Goal: Transaction & Acquisition: Purchase product/service

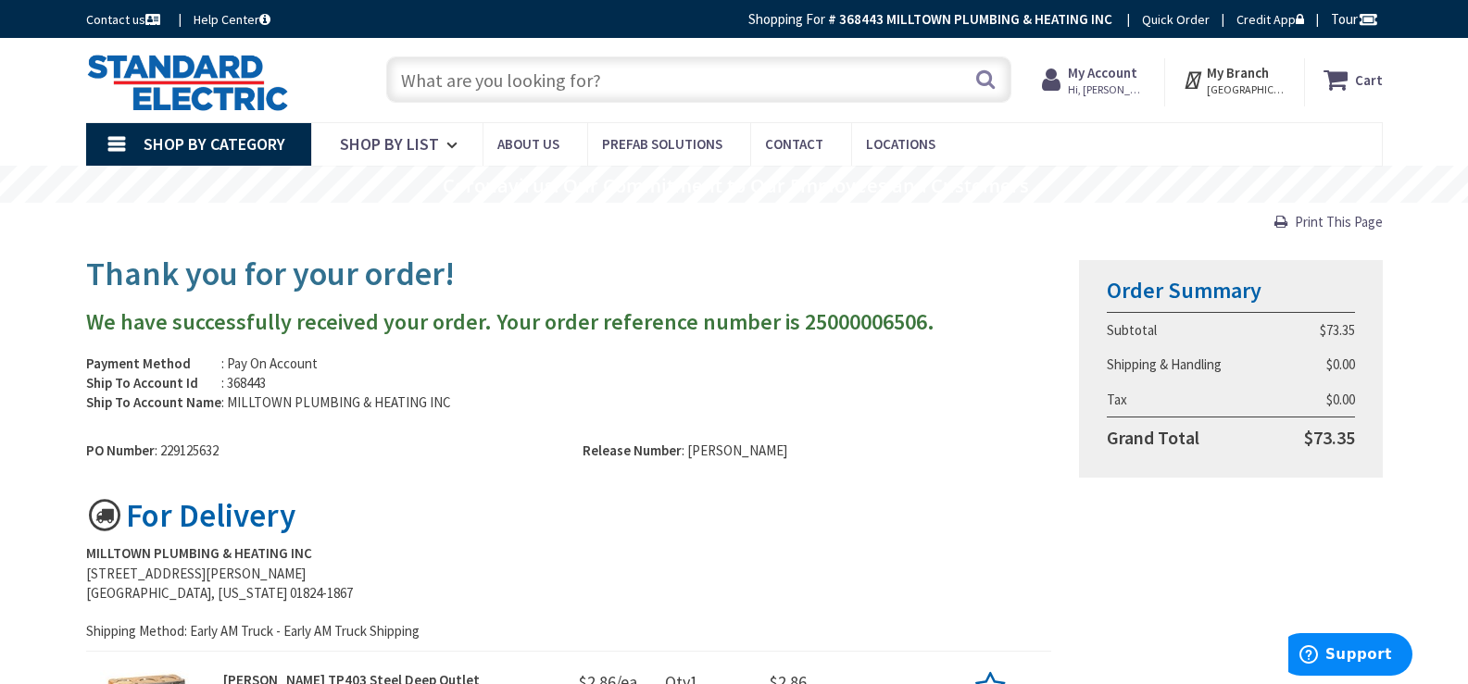
click at [1135, 82] on span "Hi, [PERSON_NAME]" at bounding box center [1107, 89] width 79 height 15
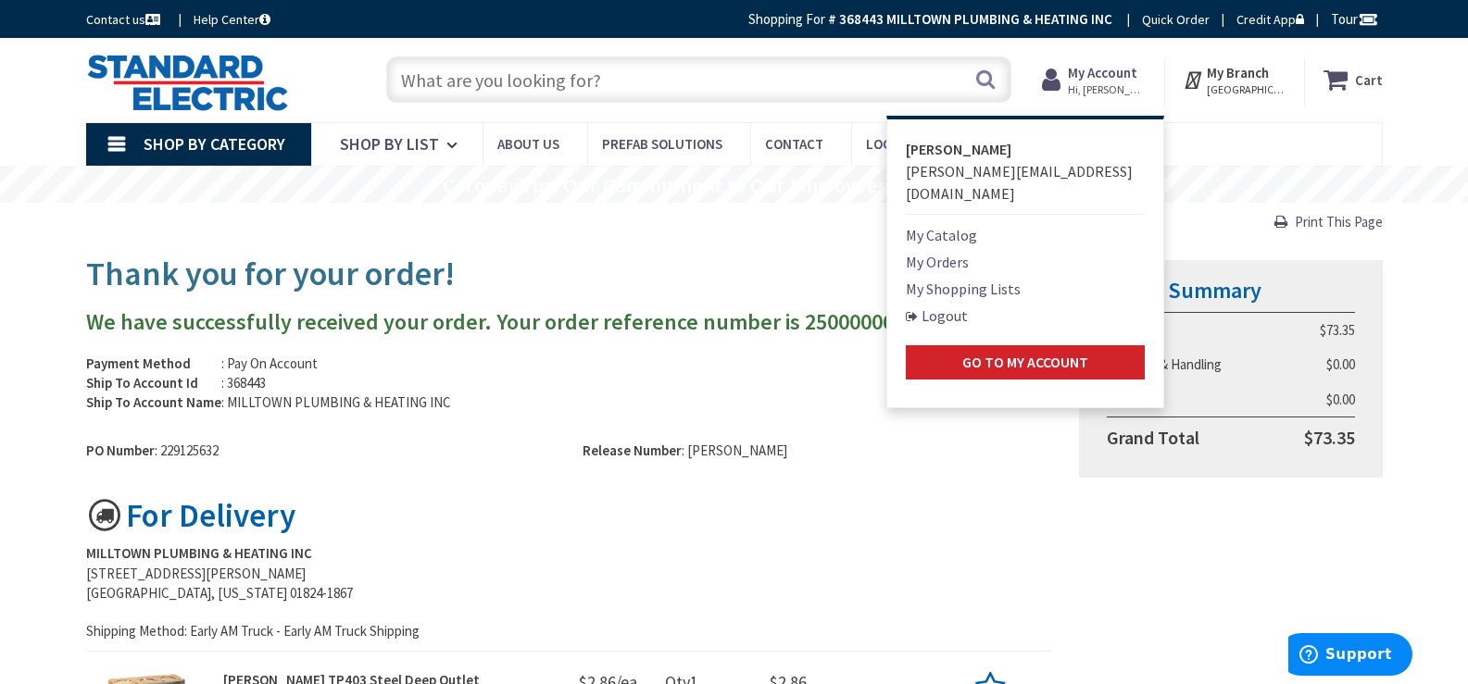
click at [968, 278] on link "My Shopping Lists" at bounding box center [963, 289] width 115 height 22
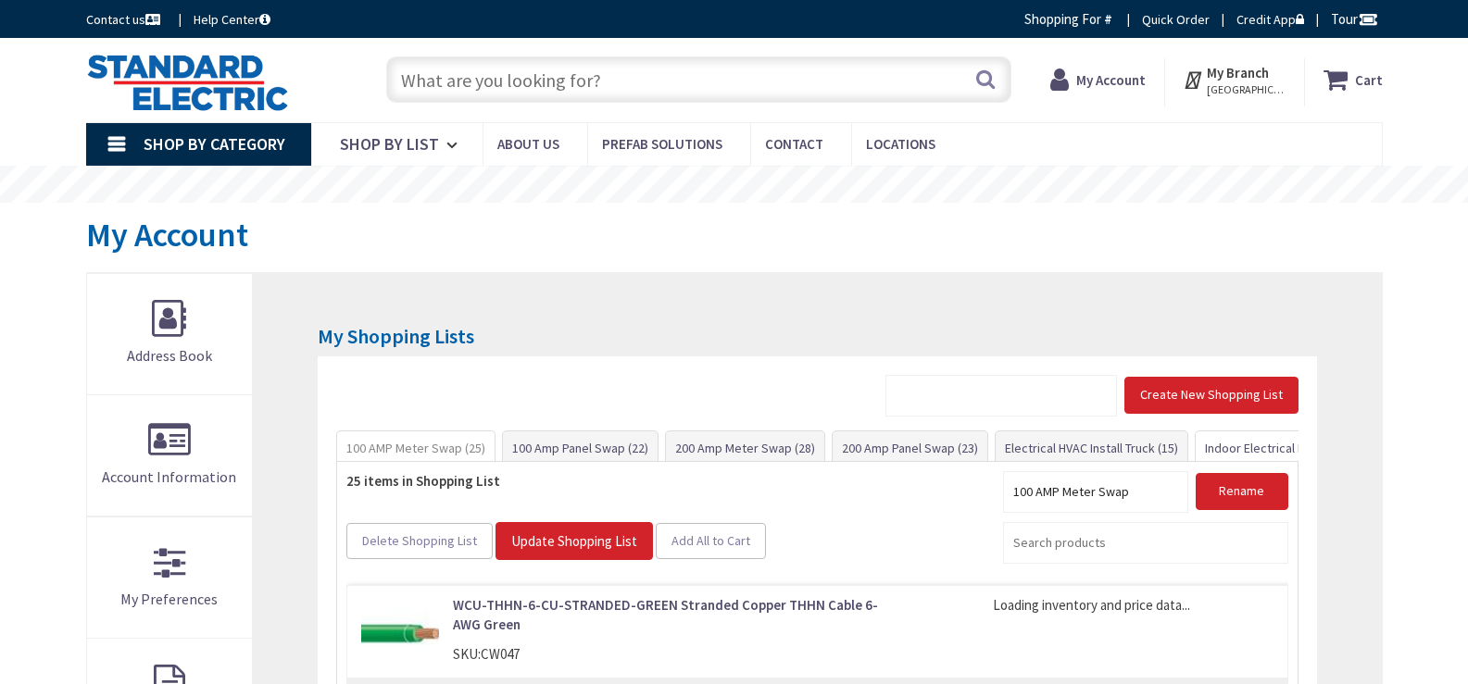
click at [1241, 448] on link "Indoor Electrical Kit (35)" at bounding box center [1269, 447] width 149 height 33
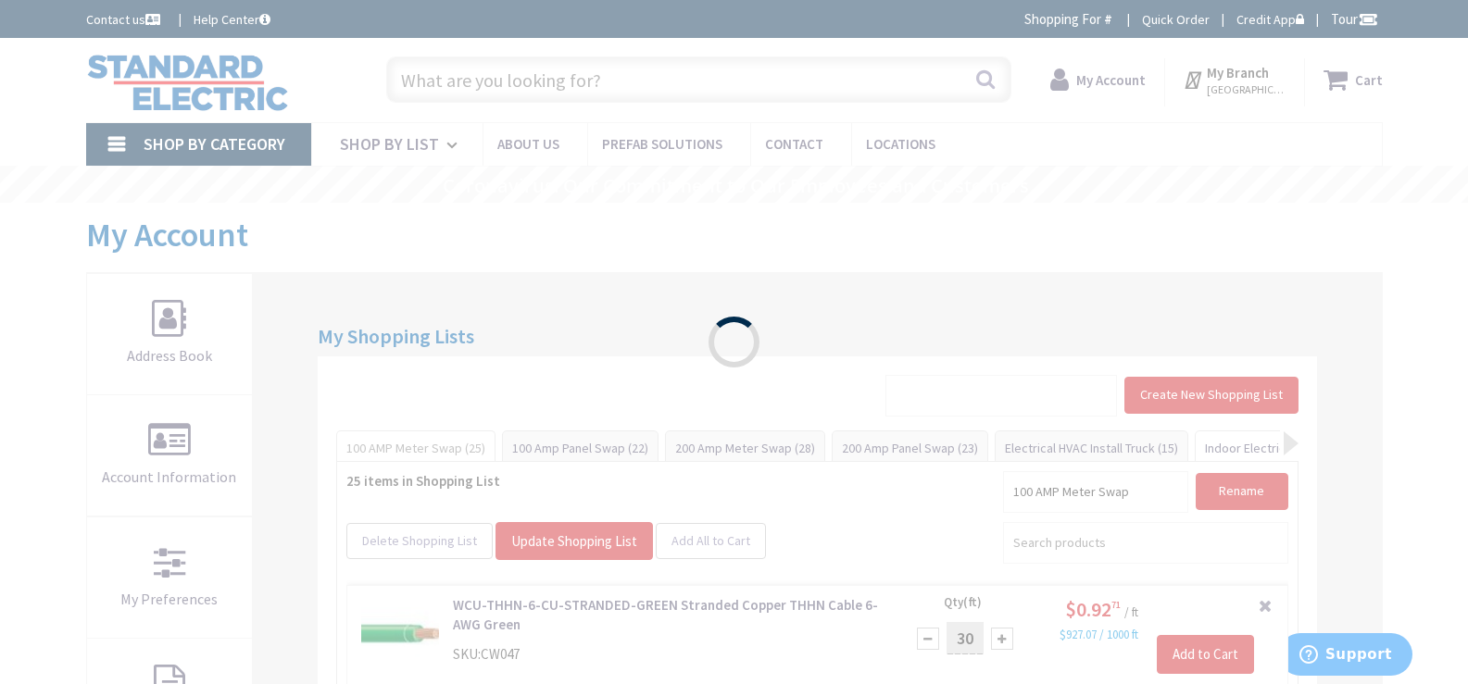
type input "[GEOGRAPHIC_DATA], [GEOGRAPHIC_DATA]"
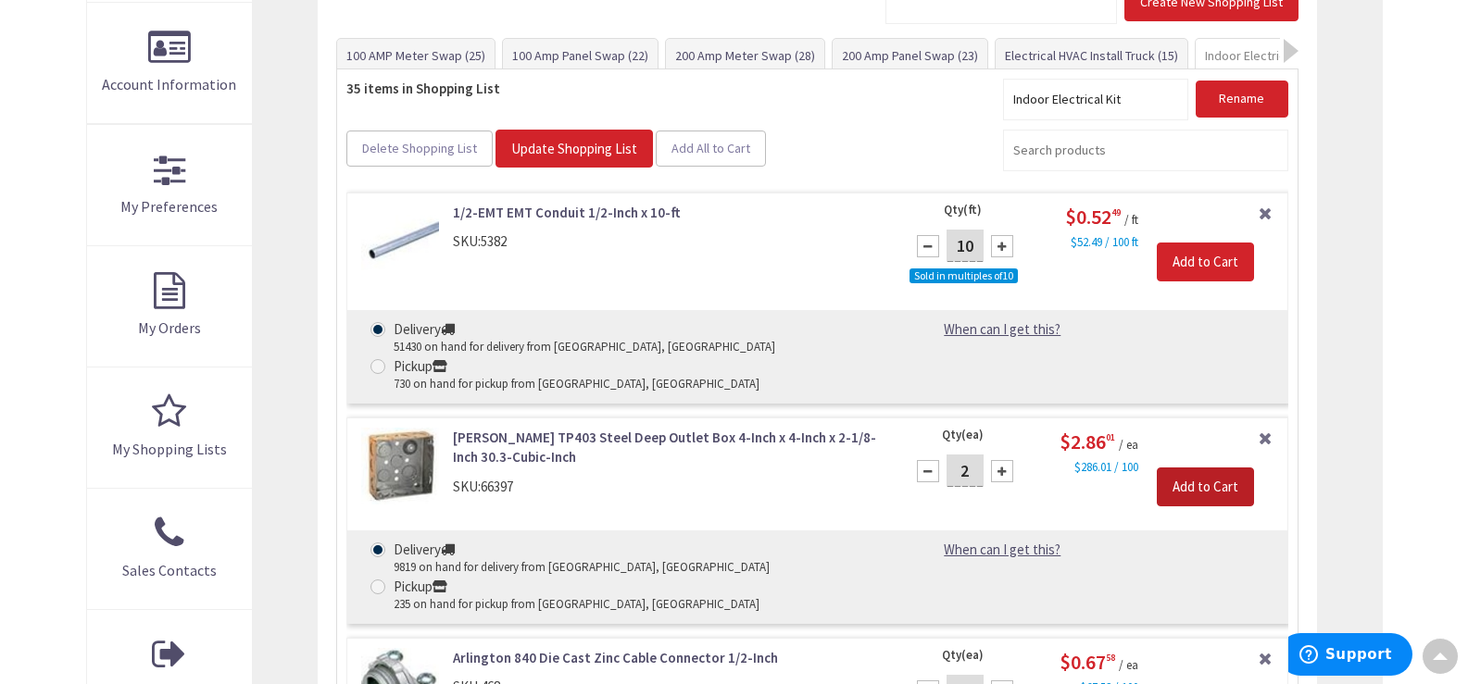
click at [1232, 468] on input "Add to Cart" at bounding box center [1204, 487] width 97 height 39
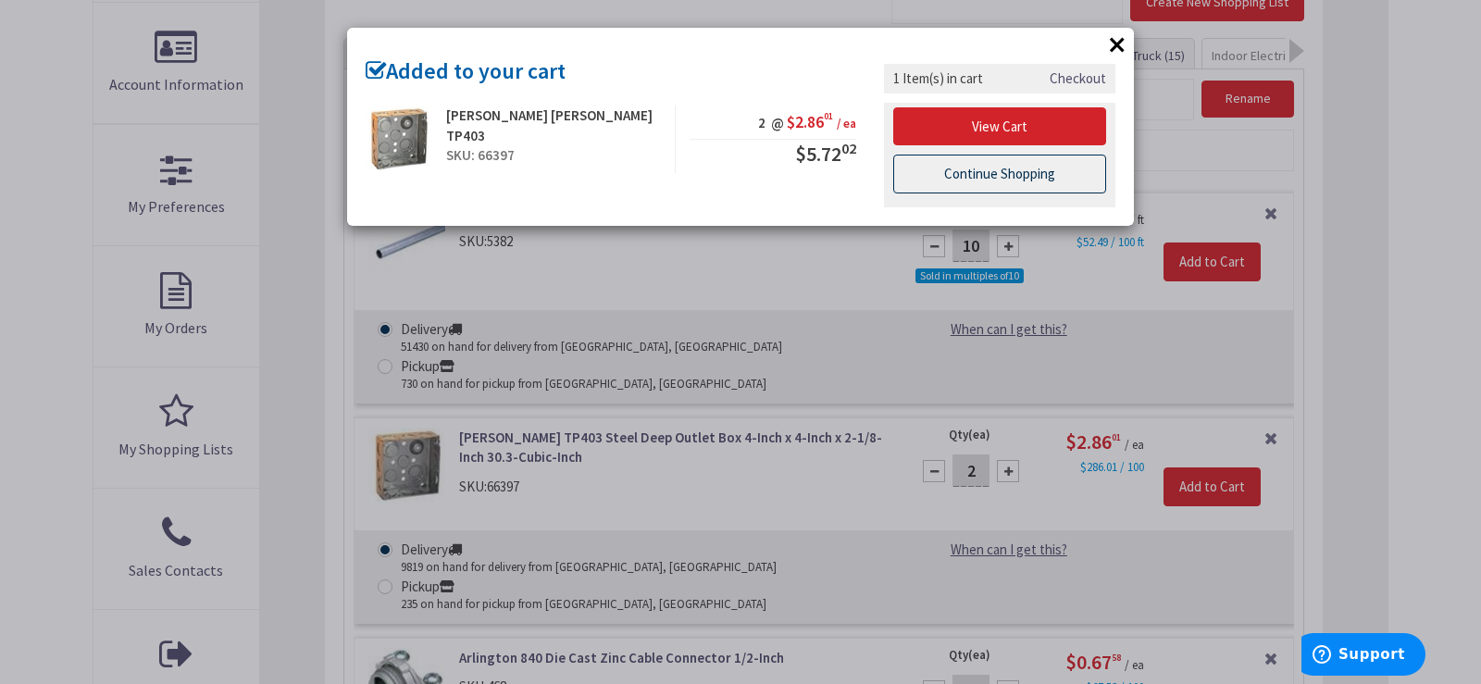
click at [1059, 172] on link "Continue Shopping" at bounding box center [999, 174] width 213 height 39
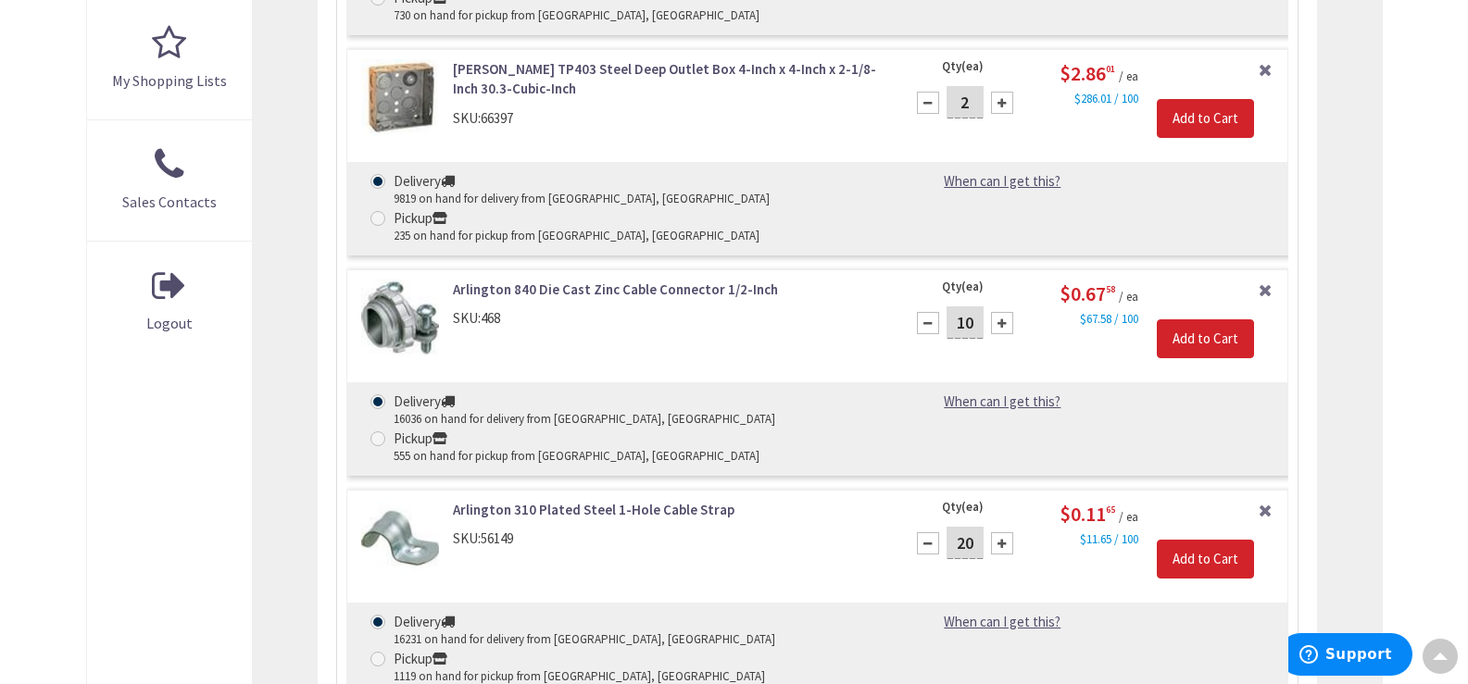
scroll to position [763, 0]
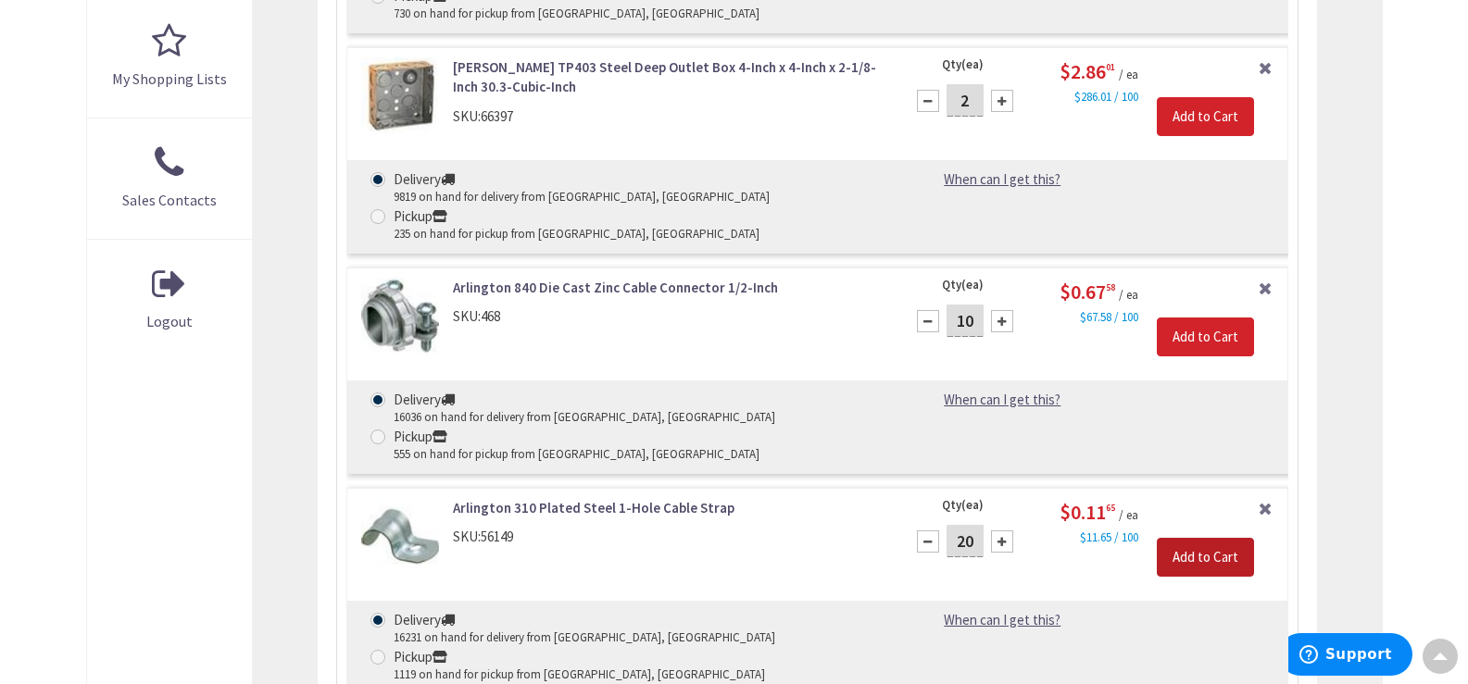
click at [1207, 538] on input "Add to Cart" at bounding box center [1204, 557] width 97 height 39
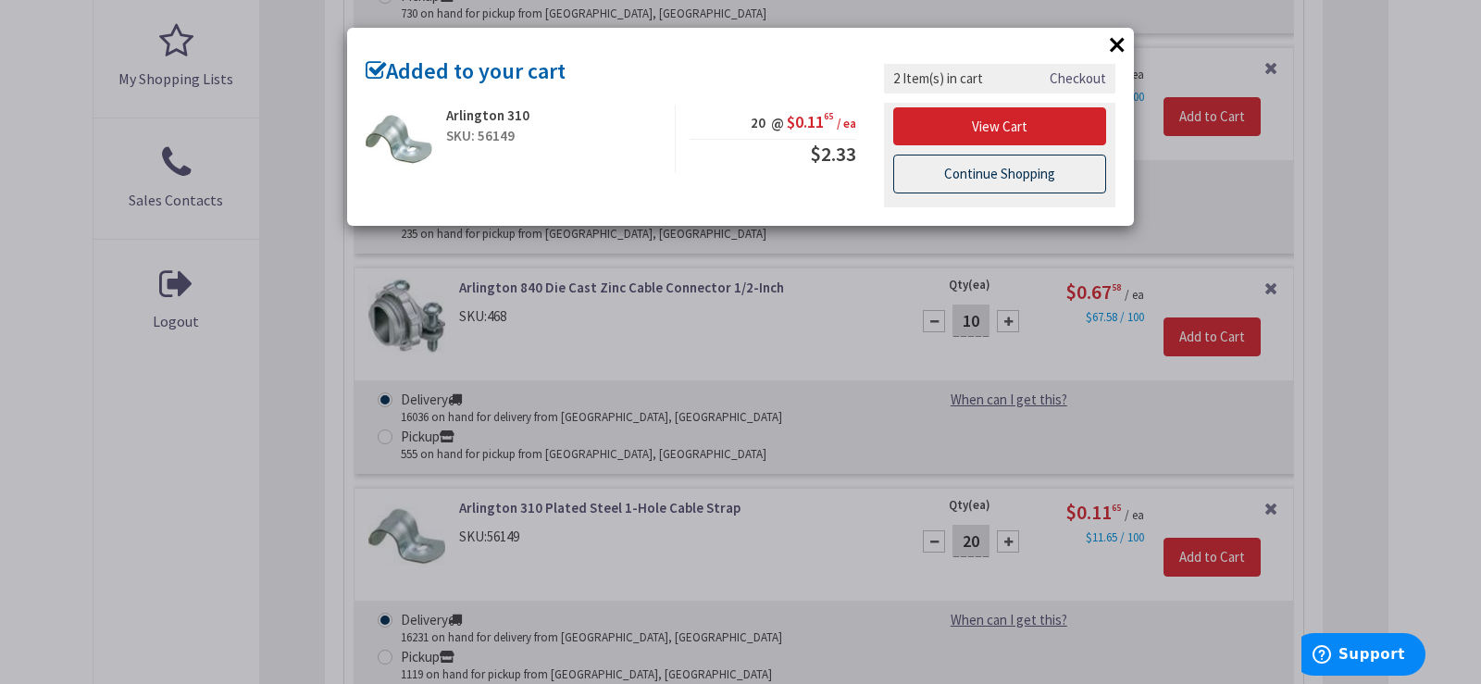
click at [969, 173] on link "Continue Shopping" at bounding box center [999, 174] width 213 height 39
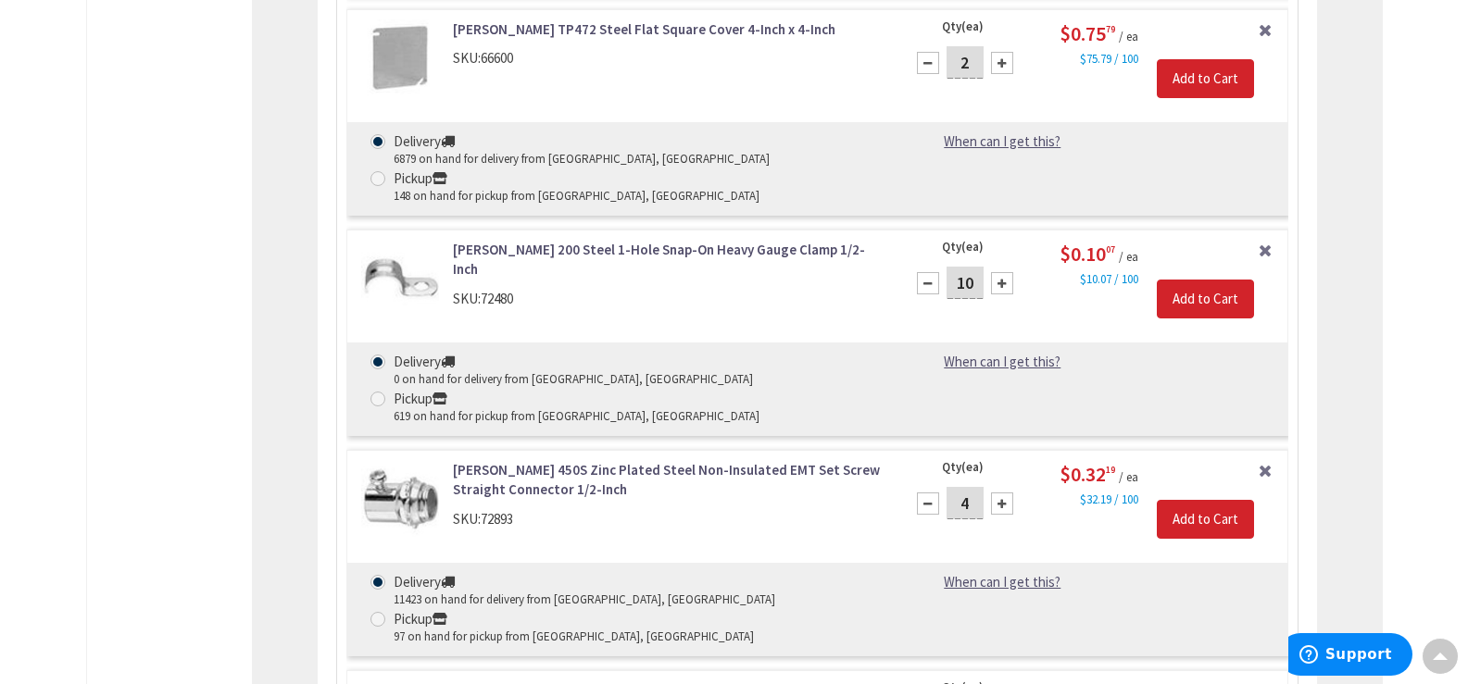
scroll to position [1689, 0]
click at [969, 485] on input "4" at bounding box center [964, 501] width 37 height 32
type input "3"
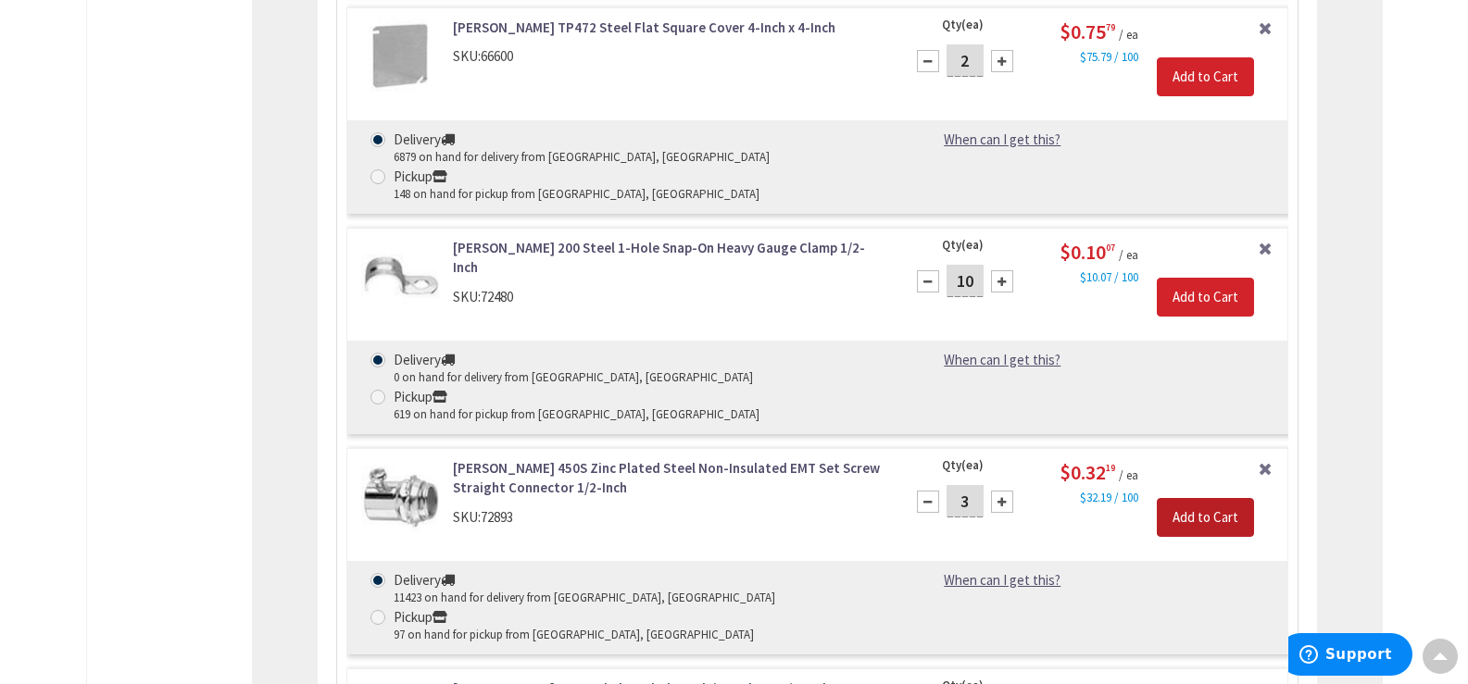
click at [1243, 498] on input "Add to Cart" at bounding box center [1204, 517] width 97 height 39
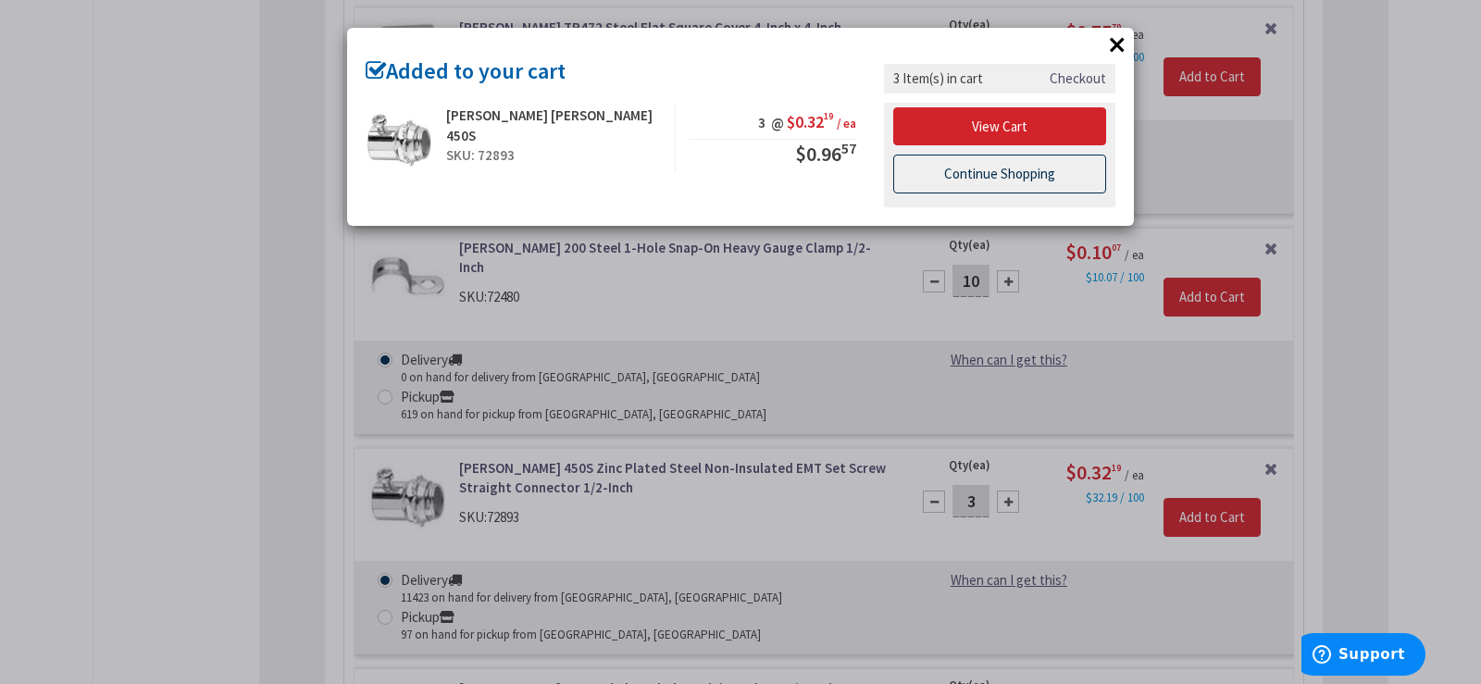
click at [924, 179] on link "Continue Shopping" at bounding box center [999, 174] width 213 height 39
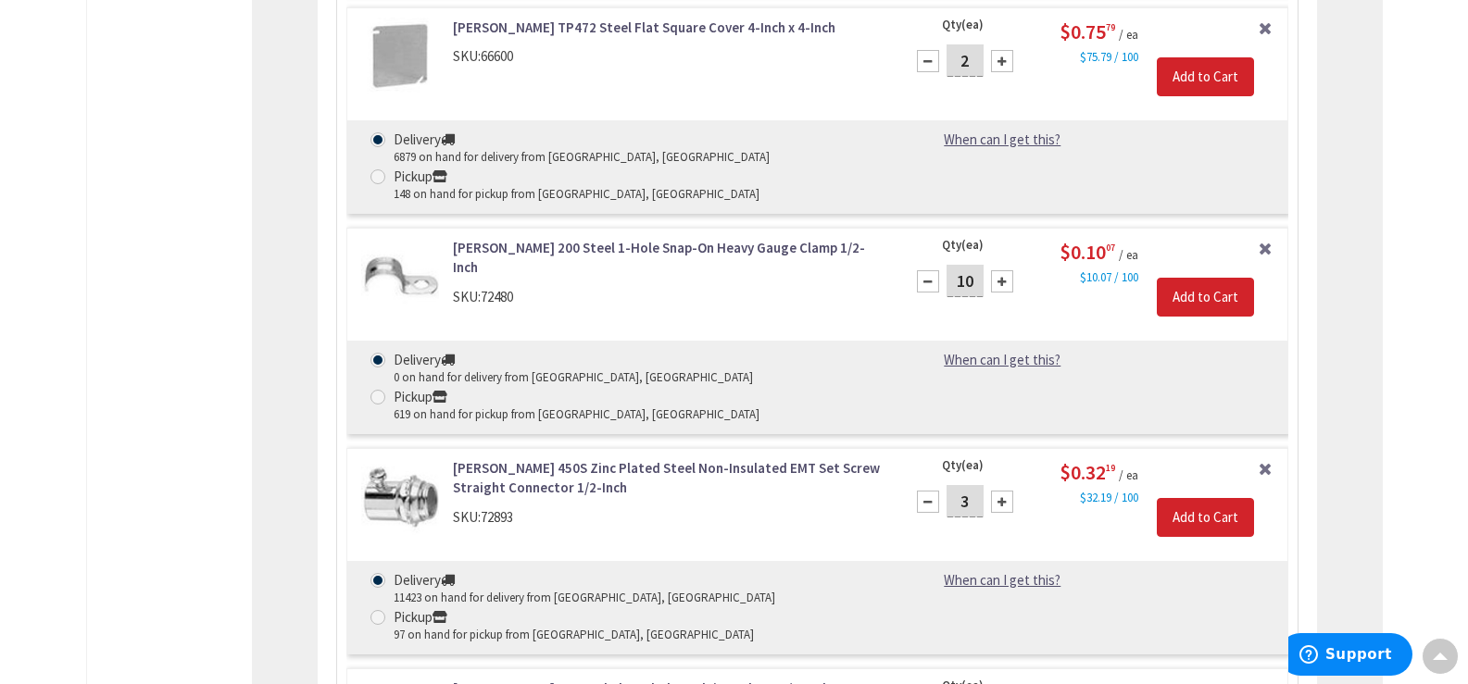
type input "4"
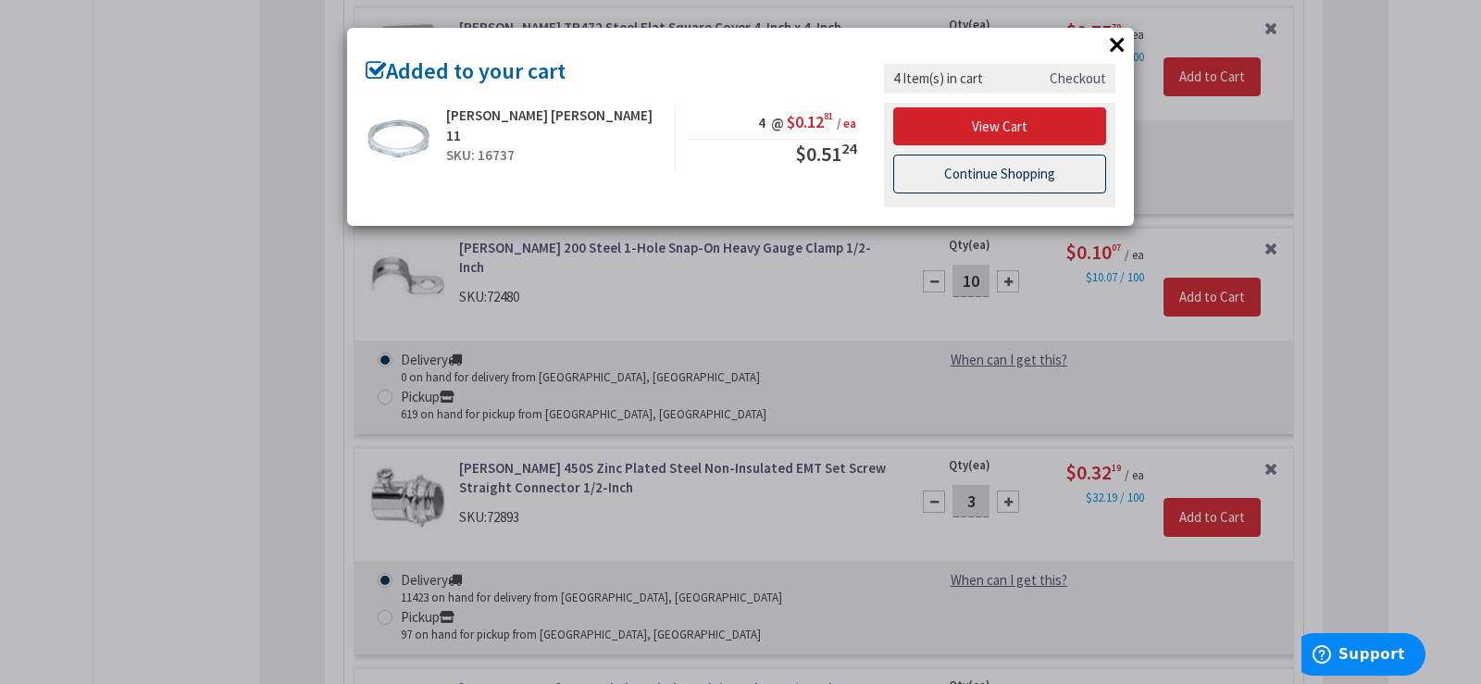
click at [958, 176] on link "Continue Shopping" at bounding box center [999, 174] width 213 height 39
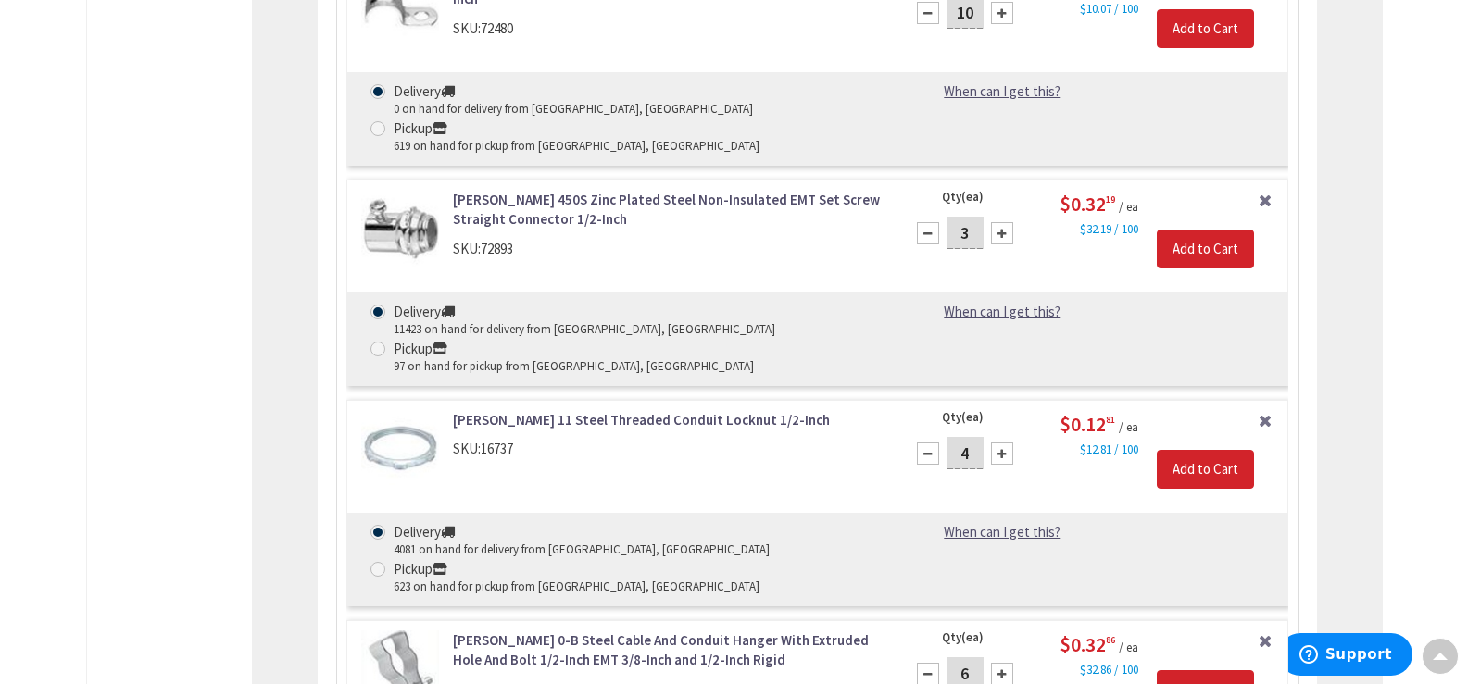
scroll to position [1967, 0]
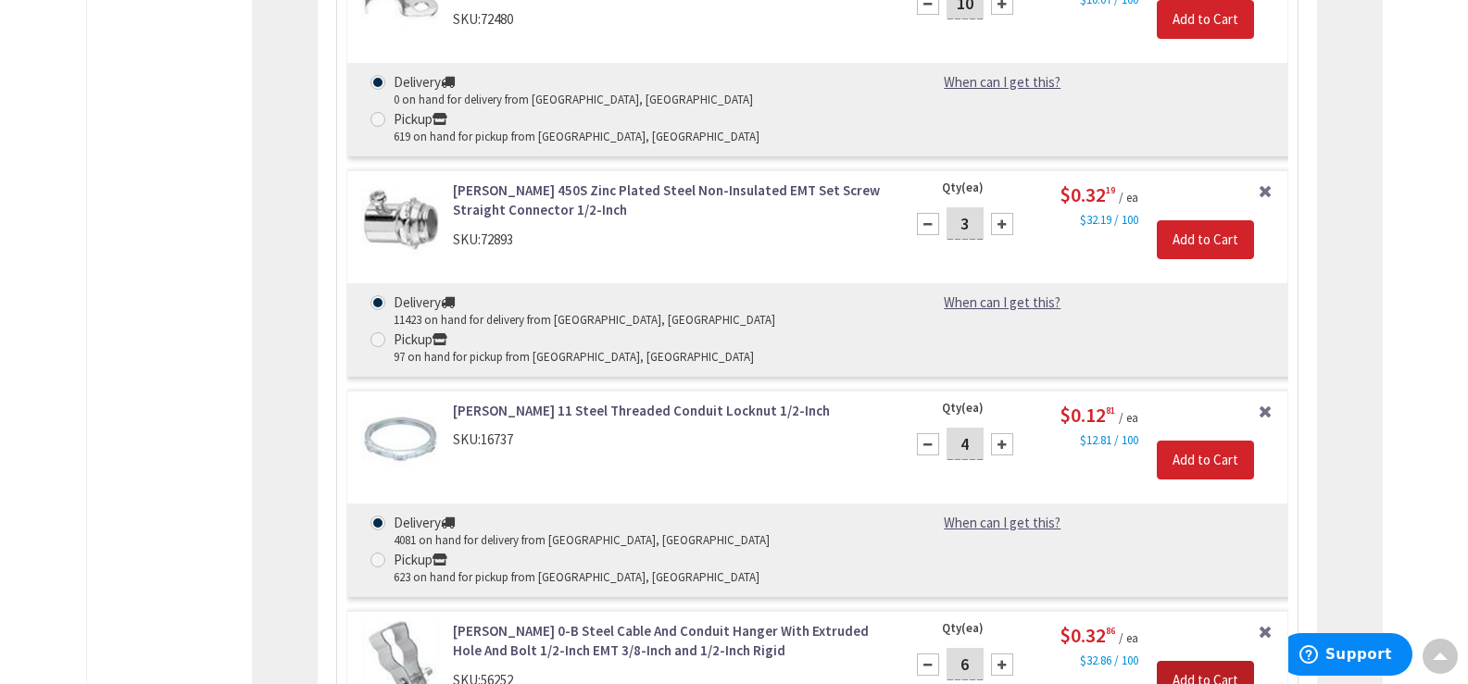
click at [1218, 661] on input "Add to Cart" at bounding box center [1204, 680] width 97 height 39
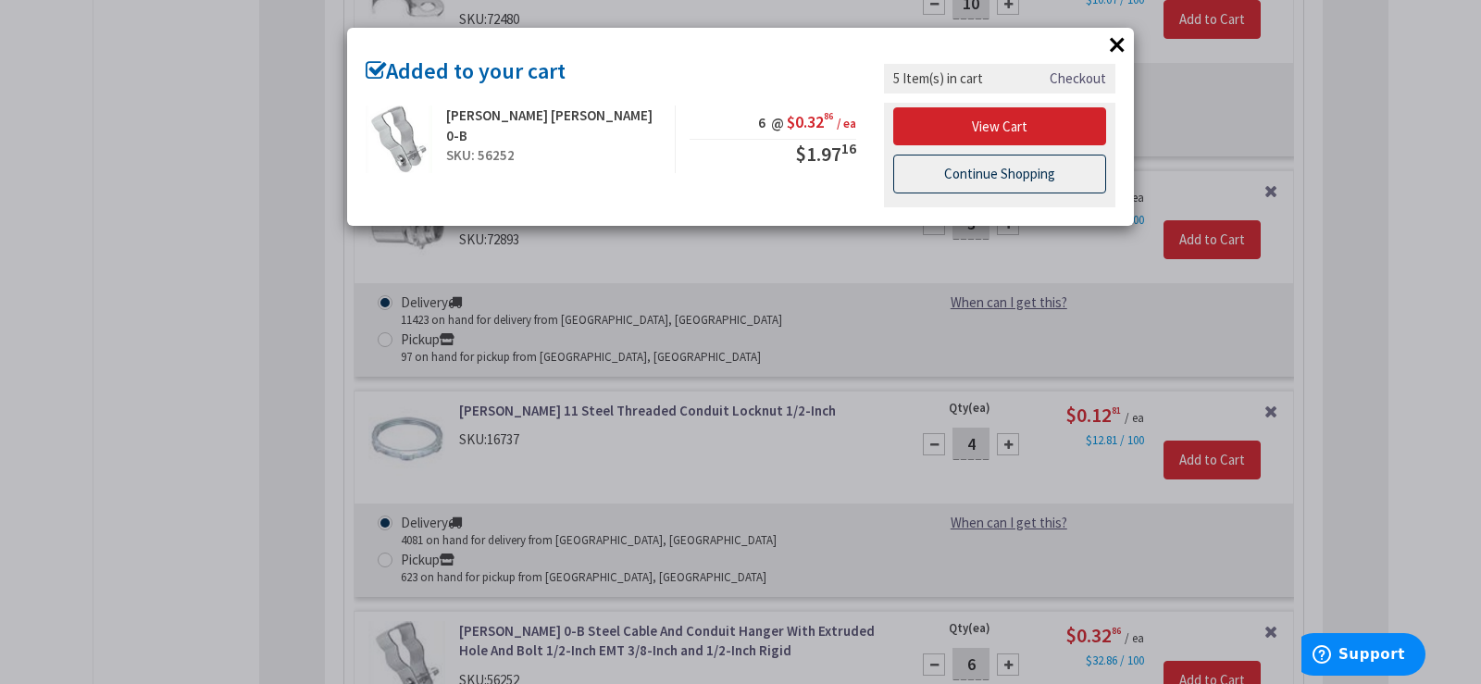
click at [964, 159] on link "Continue Shopping" at bounding box center [999, 174] width 213 height 39
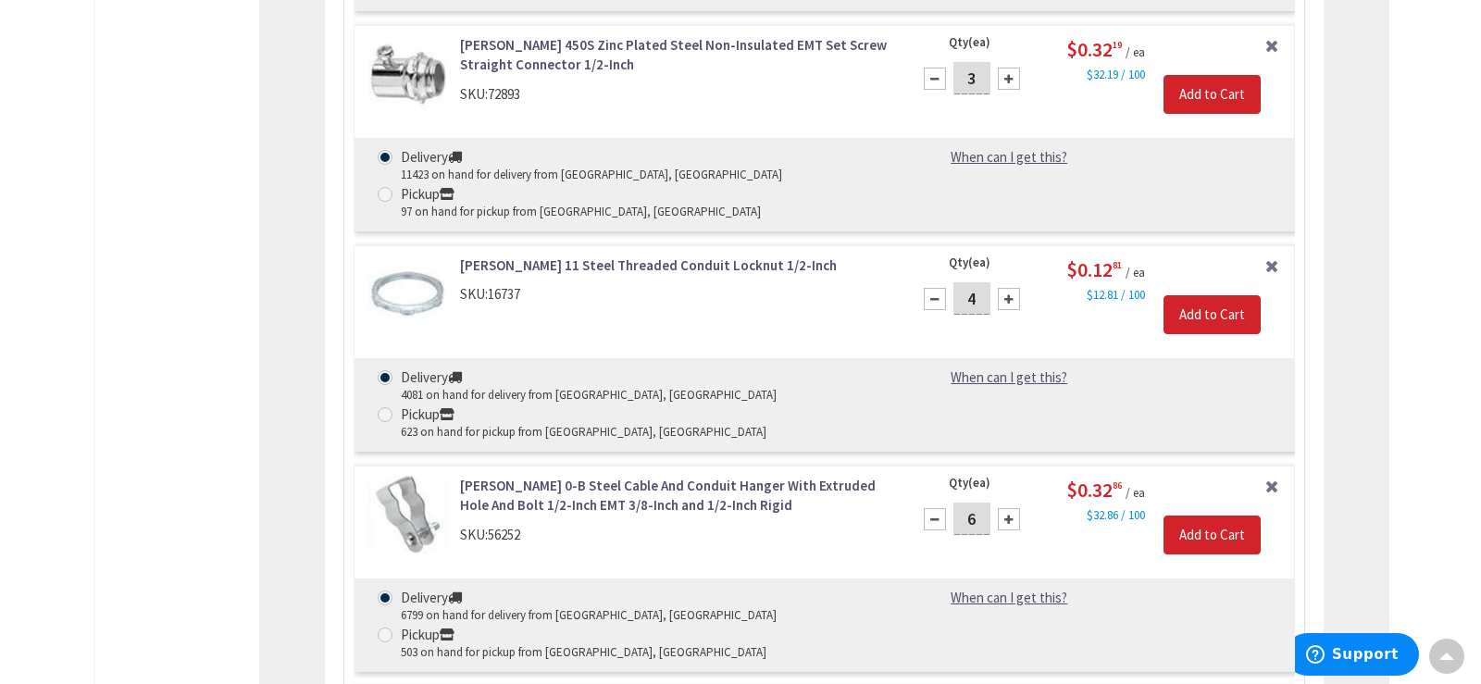
scroll to position [2244, 0]
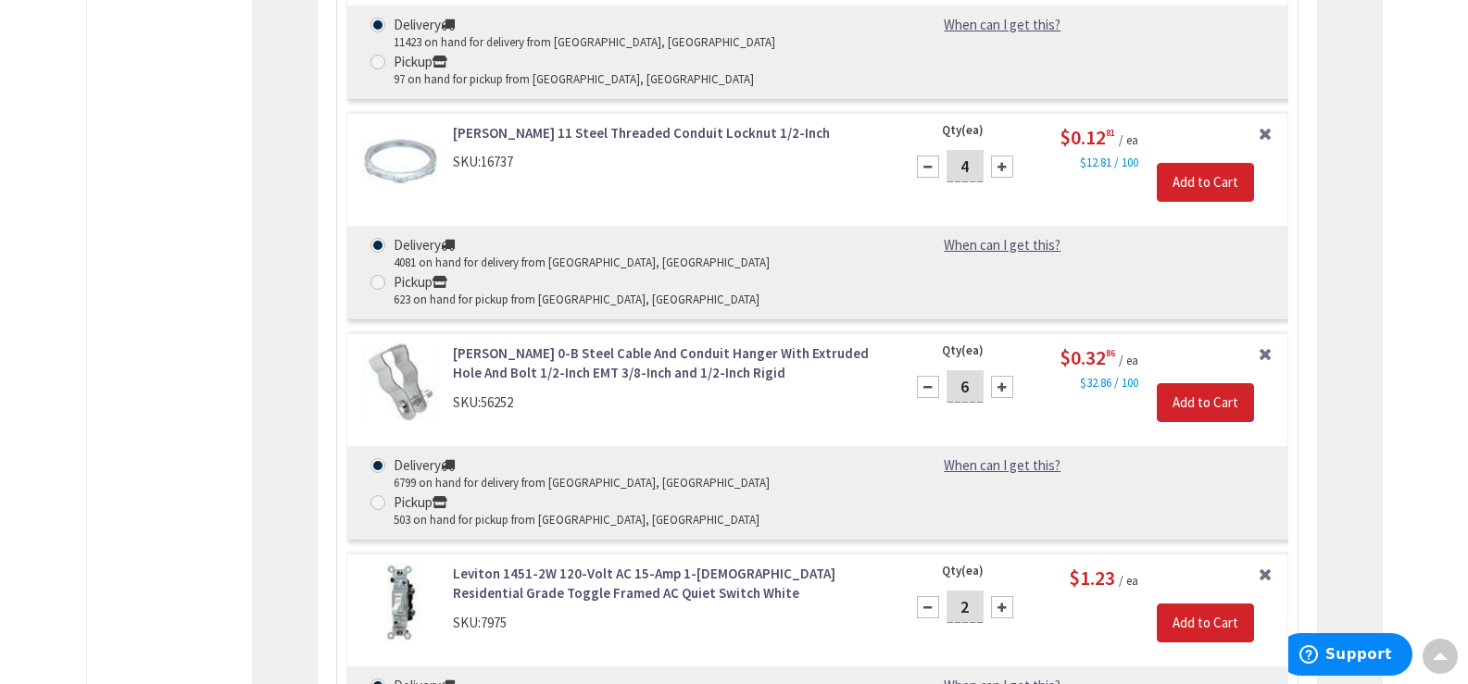
click at [968, 591] on input "2" at bounding box center [964, 607] width 37 height 32
type input "1"
click at [1216, 604] on input "Add to Cart" at bounding box center [1204, 623] width 97 height 39
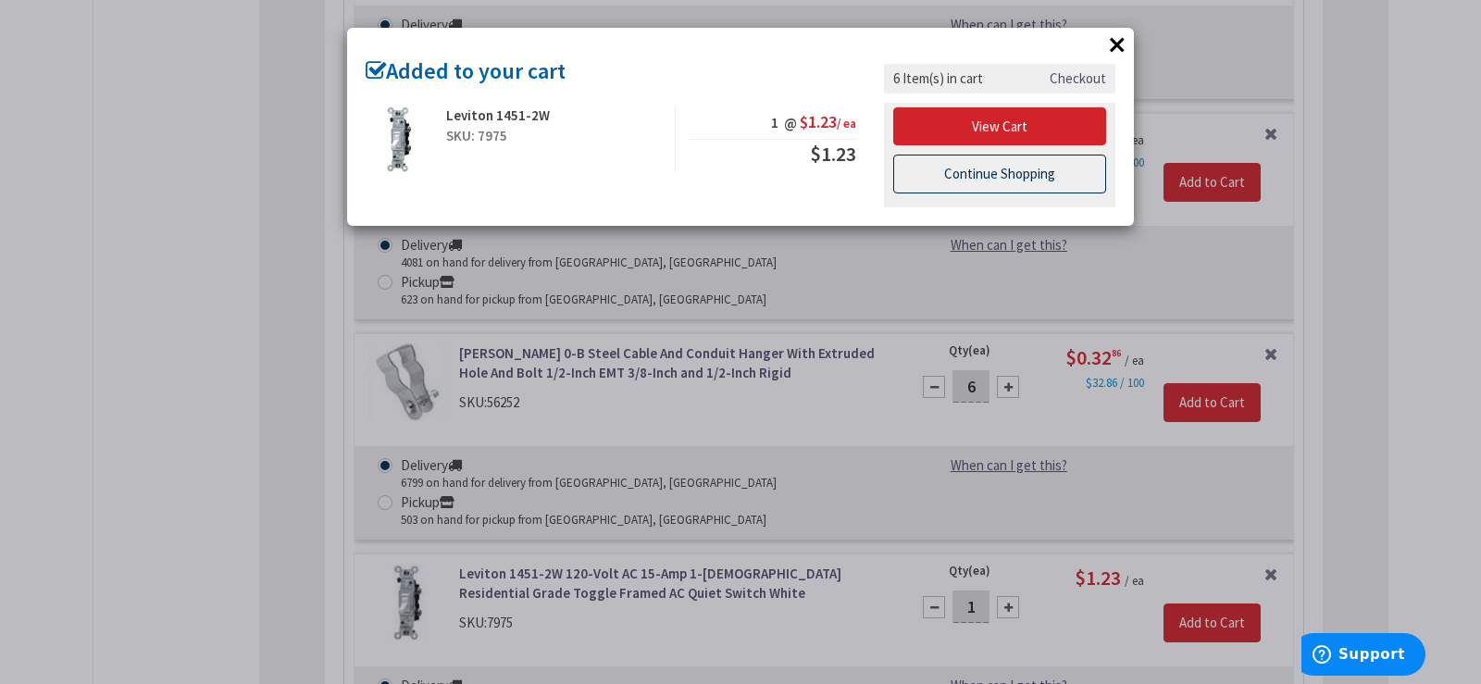
click at [968, 169] on link "Continue Shopping" at bounding box center [999, 174] width 213 height 39
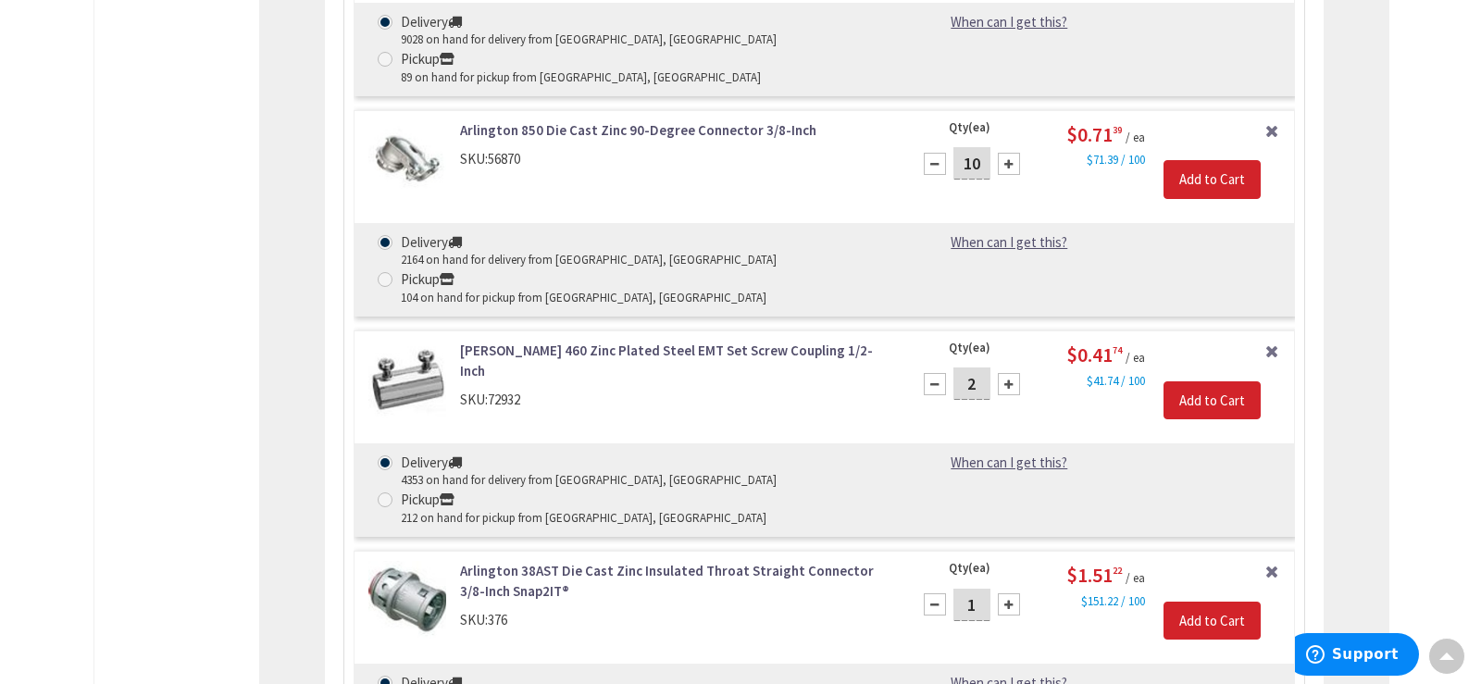
scroll to position [3355, 0]
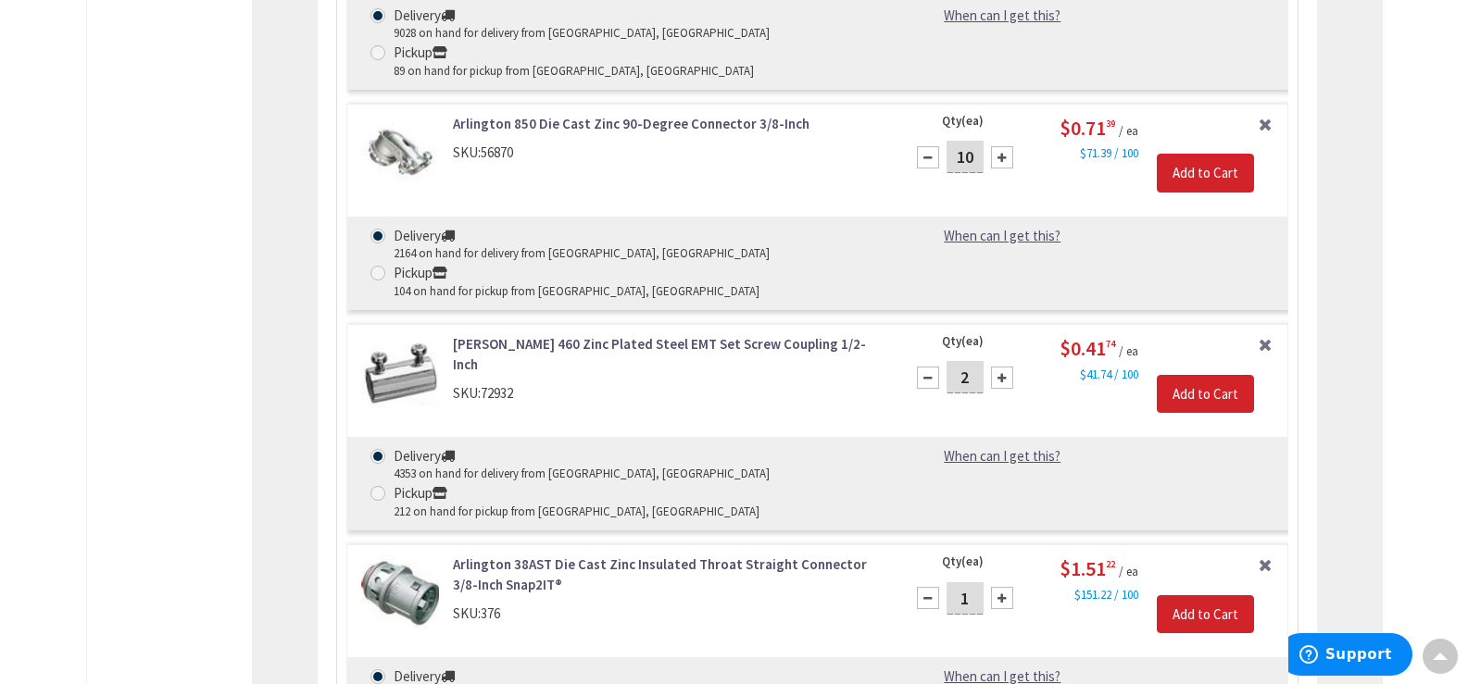
type input "1"
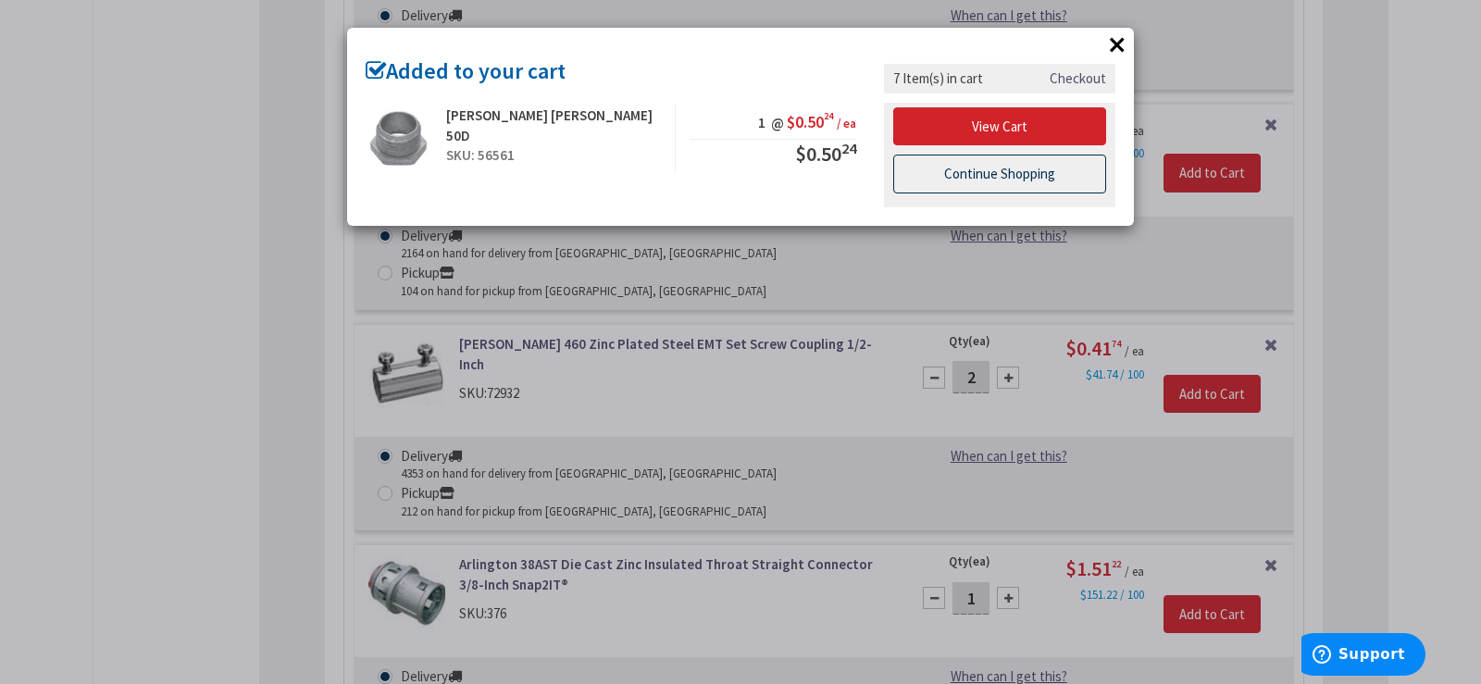
click at [954, 177] on link "Continue Shopping" at bounding box center [999, 174] width 213 height 39
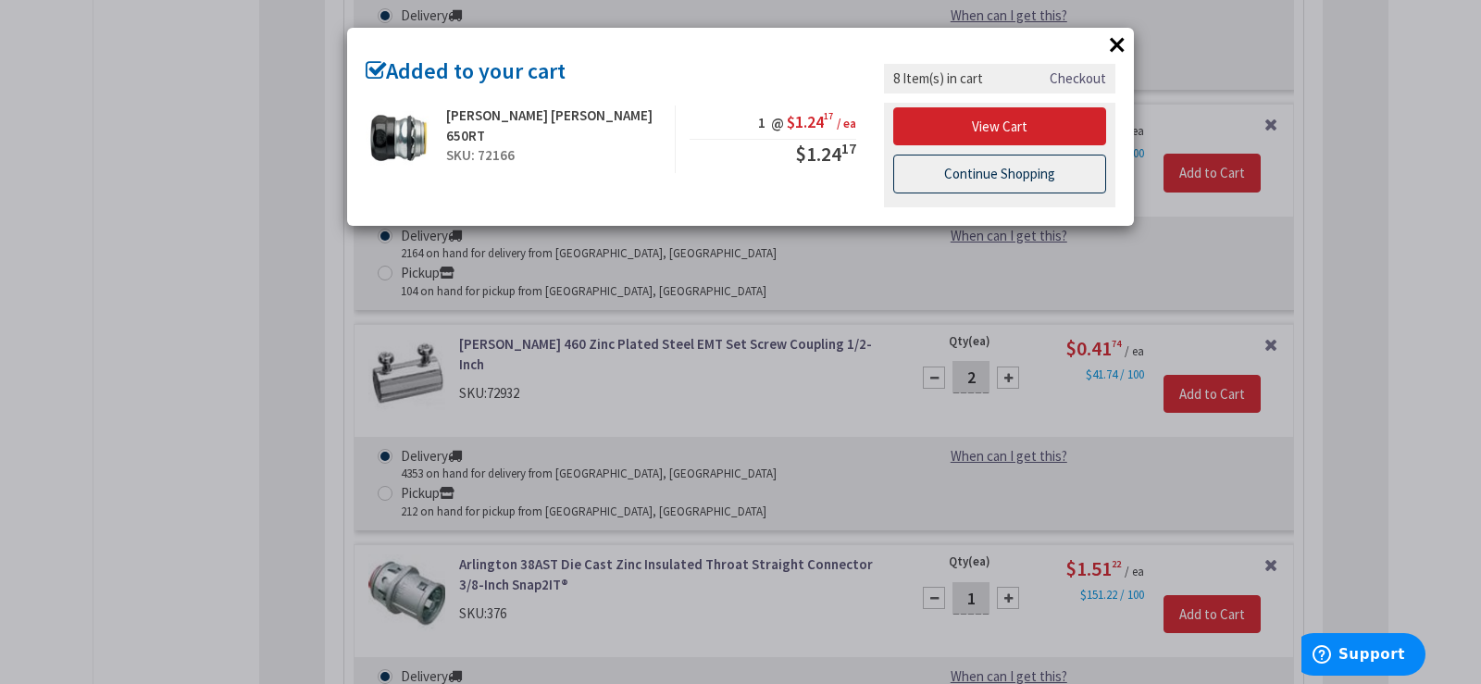
click at [1065, 174] on link "Continue Shopping" at bounding box center [999, 174] width 213 height 39
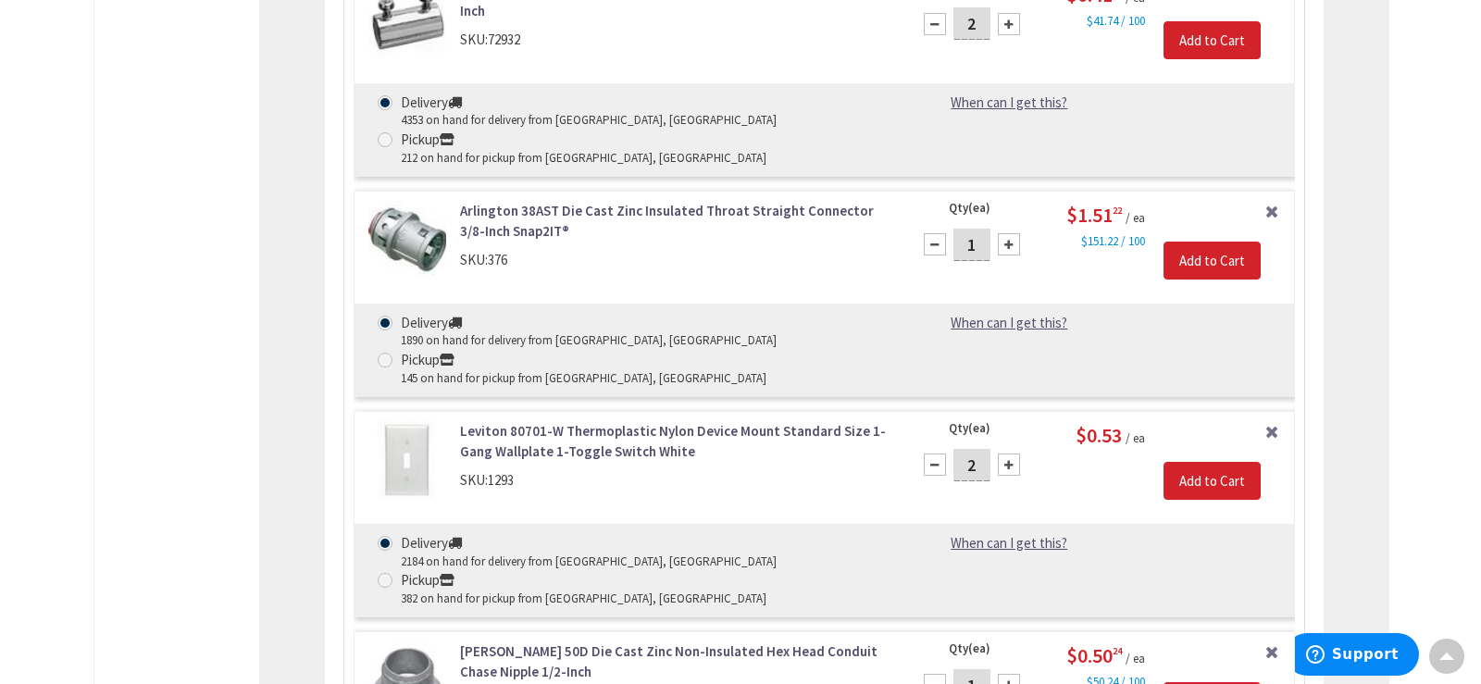
scroll to position [3726, 0]
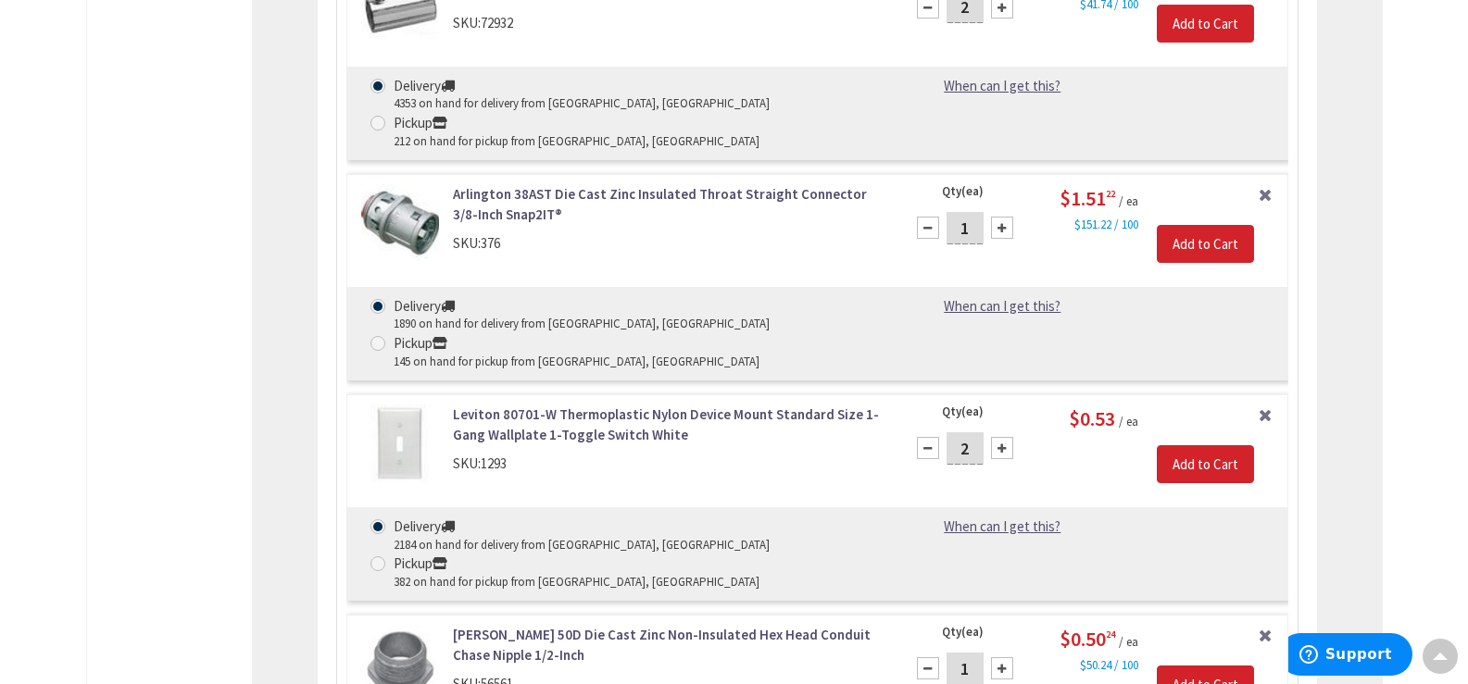
type input "1"
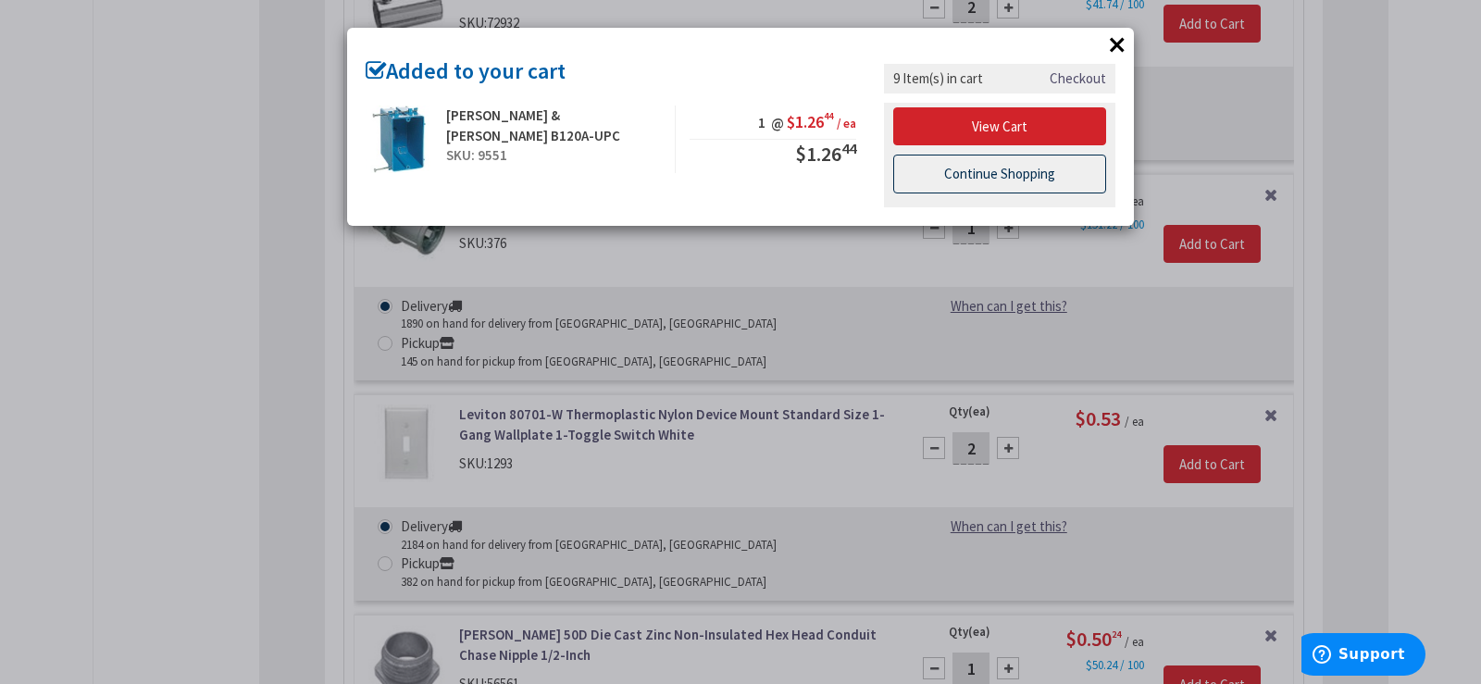
click at [987, 180] on link "Continue Shopping" at bounding box center [999, 174] width 213 height 39
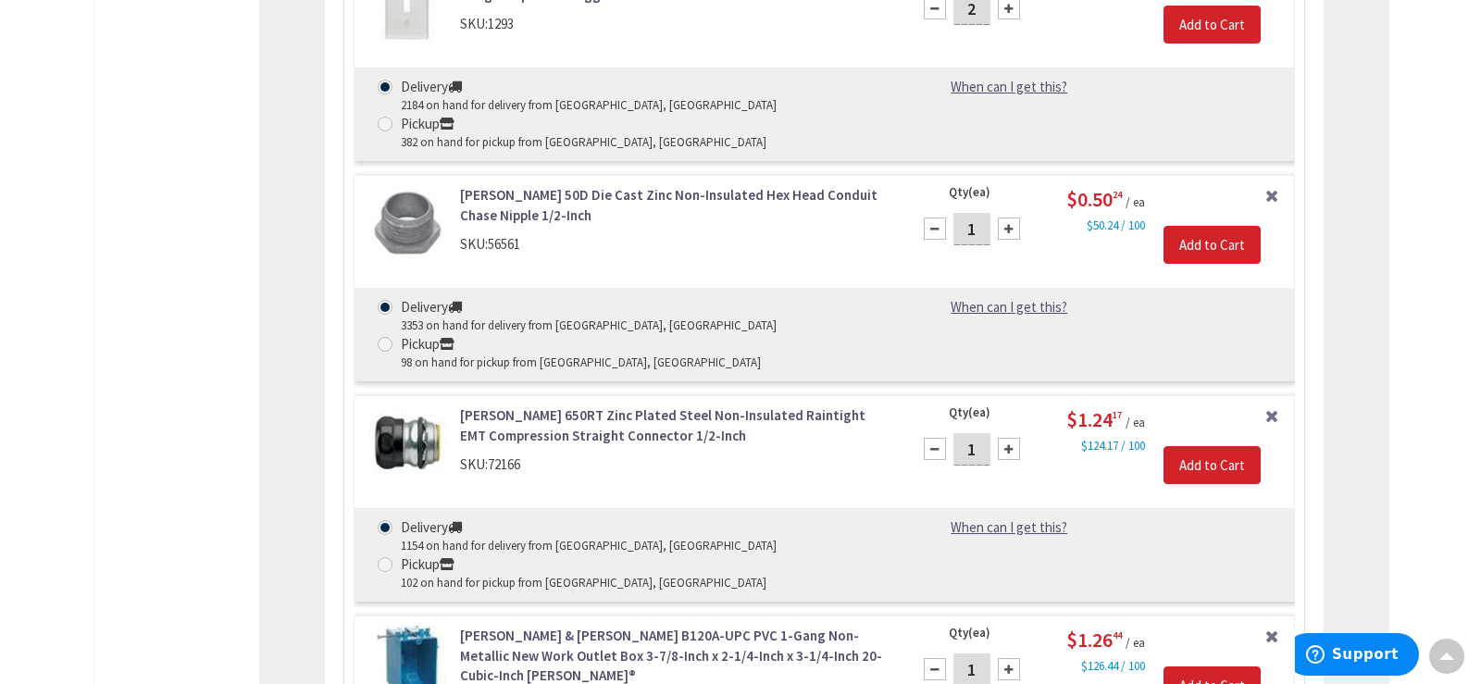
scroll to position [4189, 0]
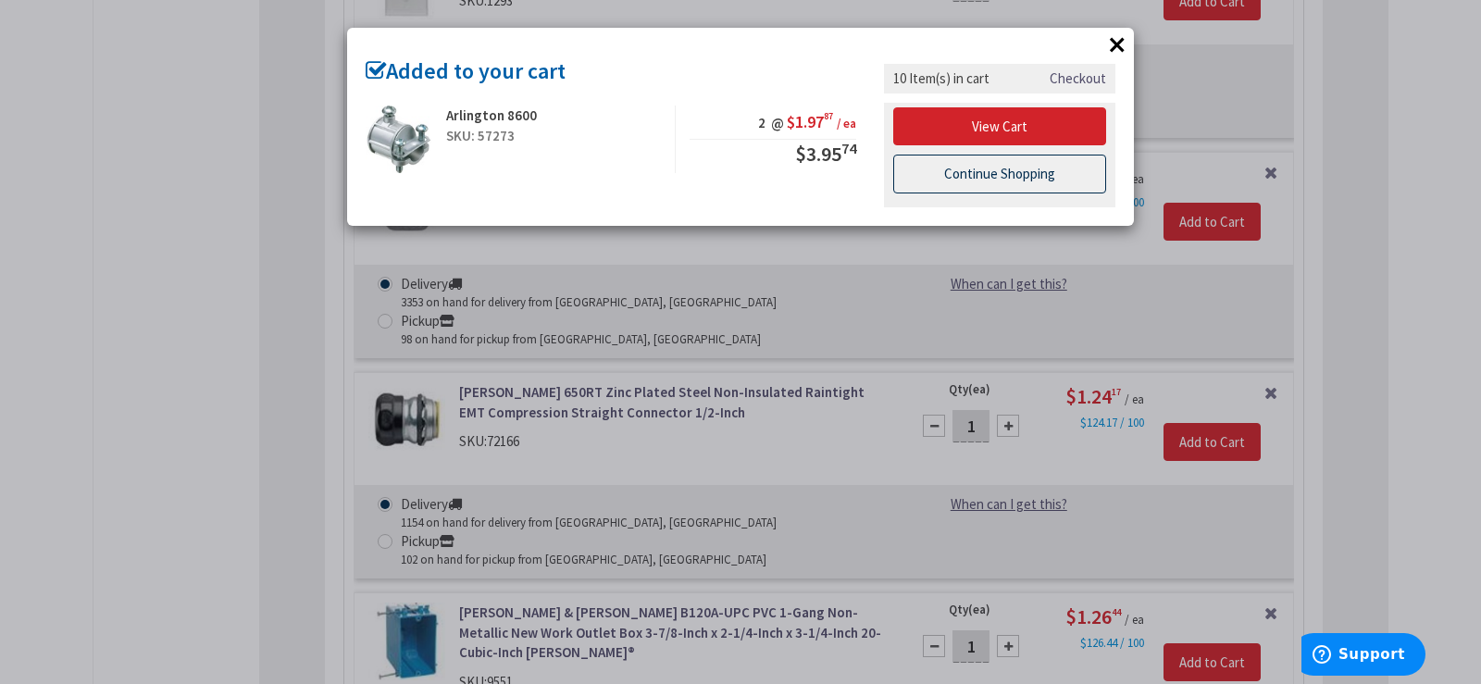
click at [978, 174] on link "Continue Shopping" at bounding box center [999, 174] width 213 height 39
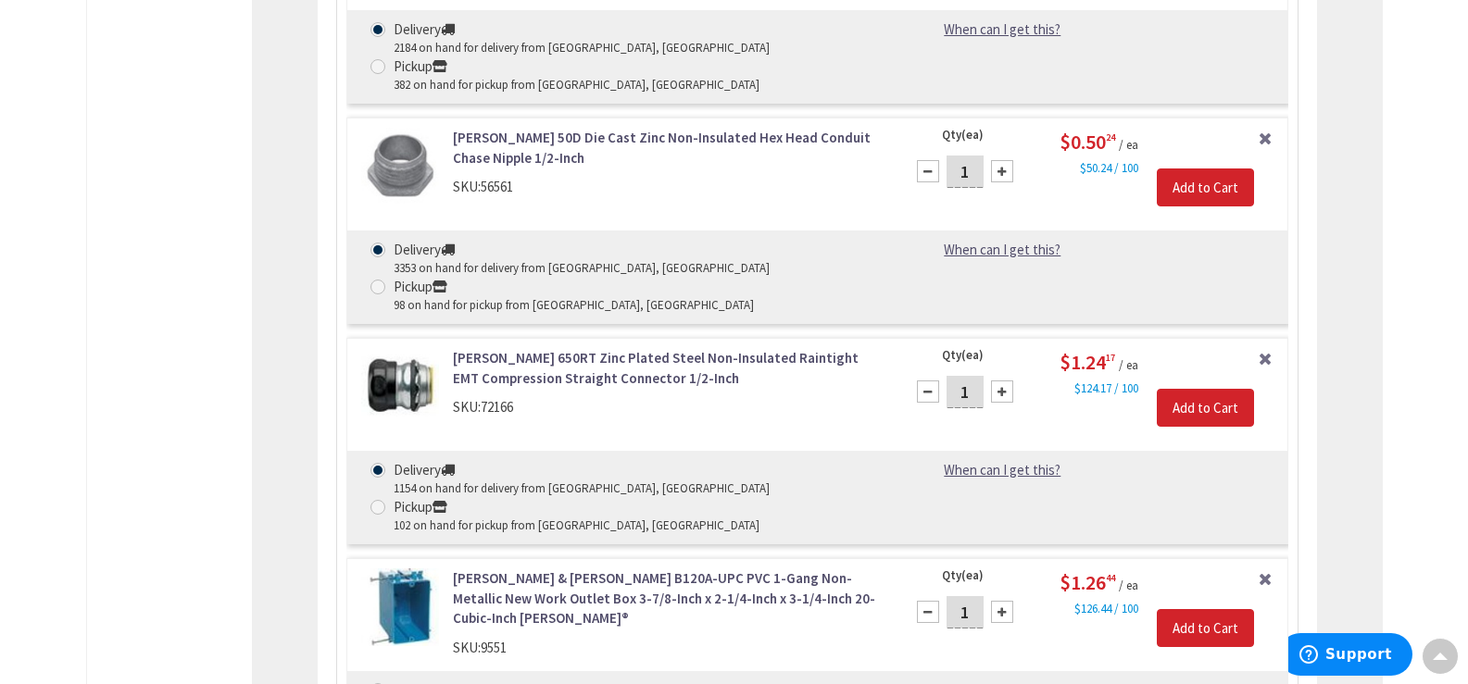
scroll to position [4559, 0]
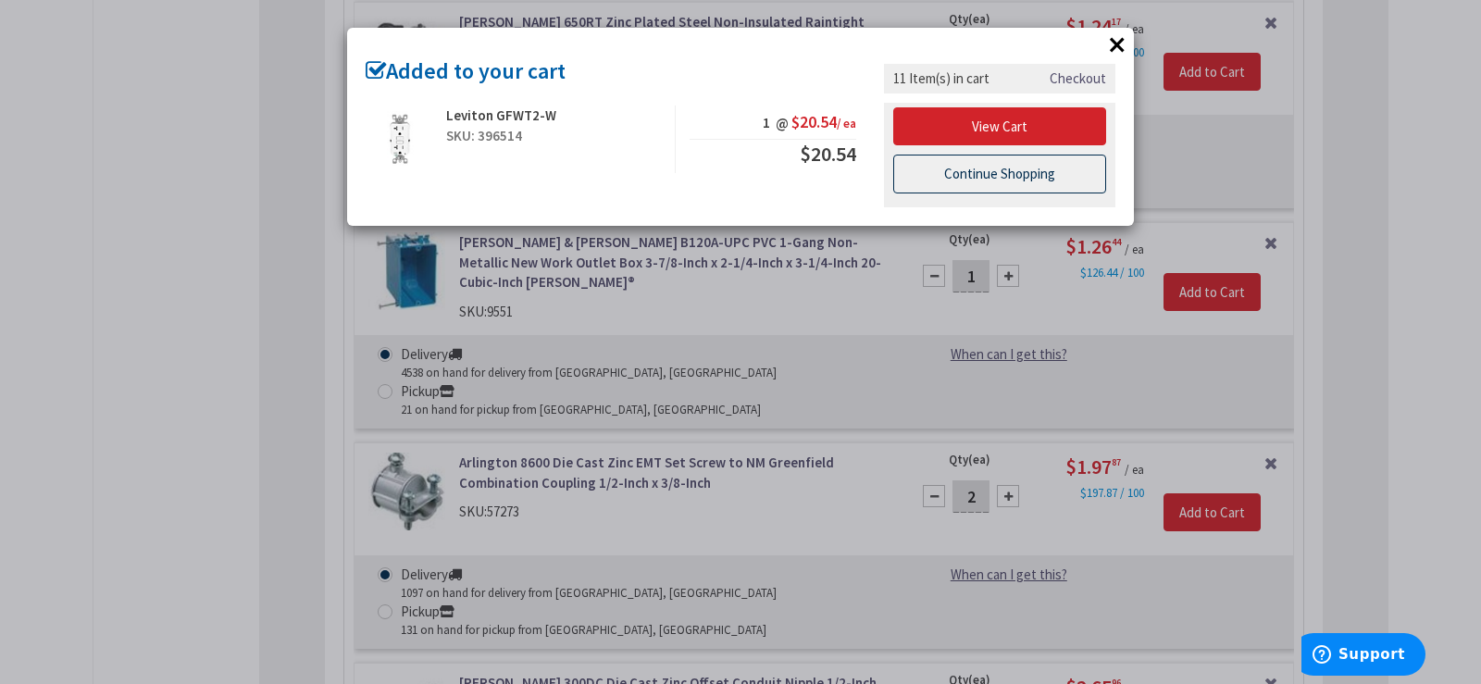
click at [974, 169] on link "Continue Shopping" at bounding box center [999, 174] width 213 height 39
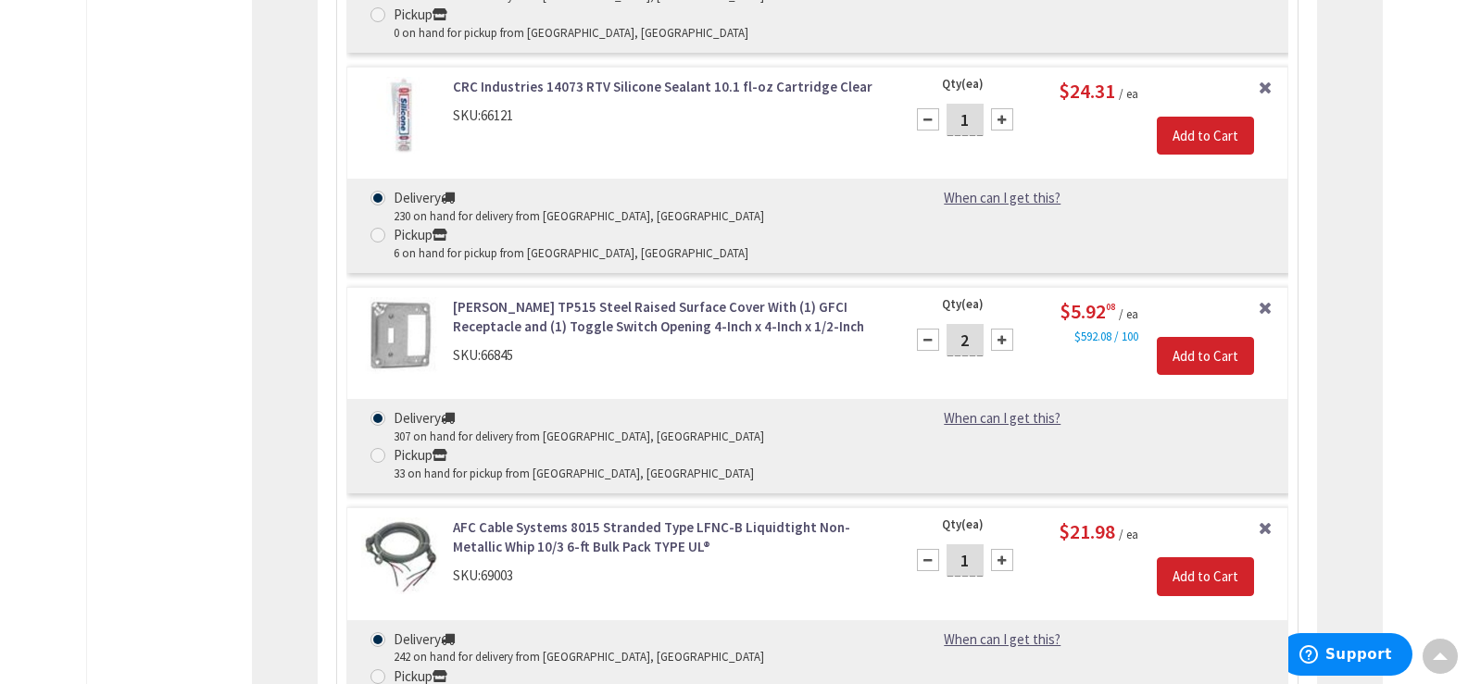
scroll to position [6421, 0]
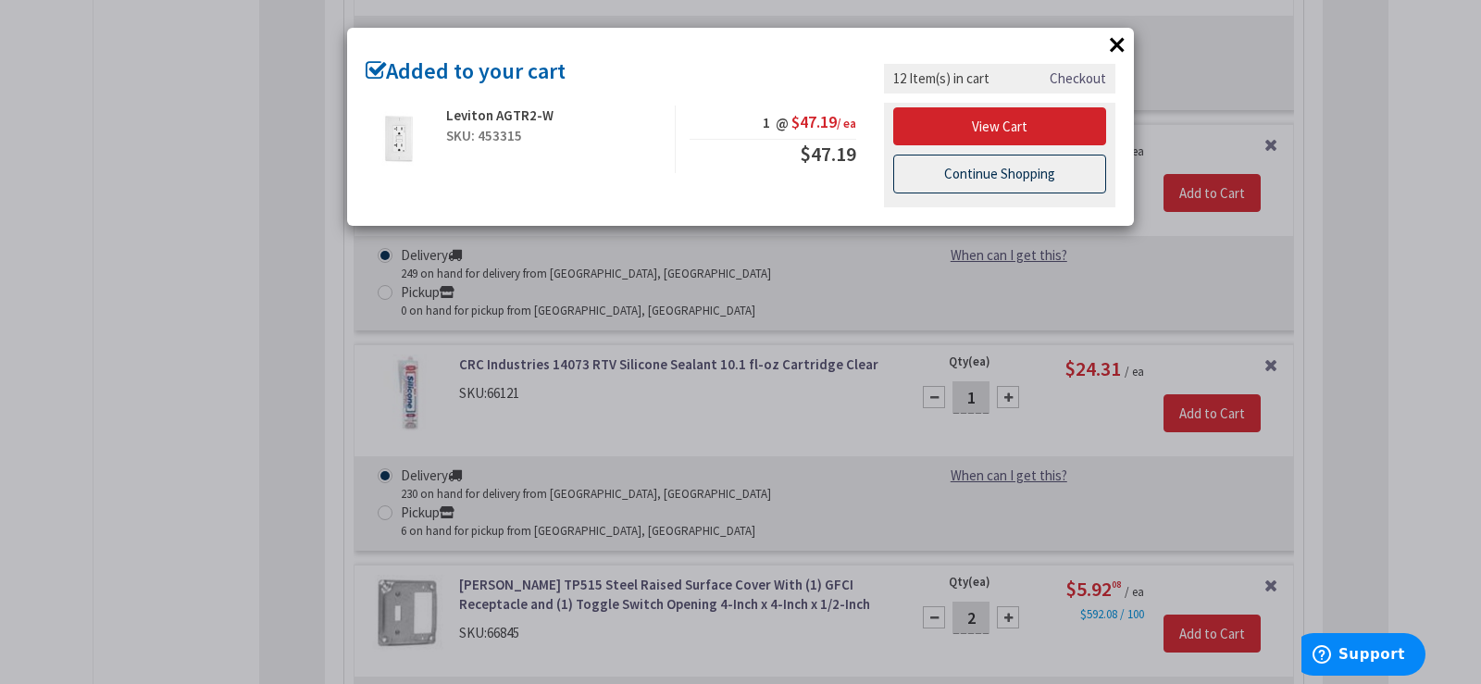
click at [1004, 168] on link "Continue Shopping" at bounding box center [999, 174] width 213 height 39
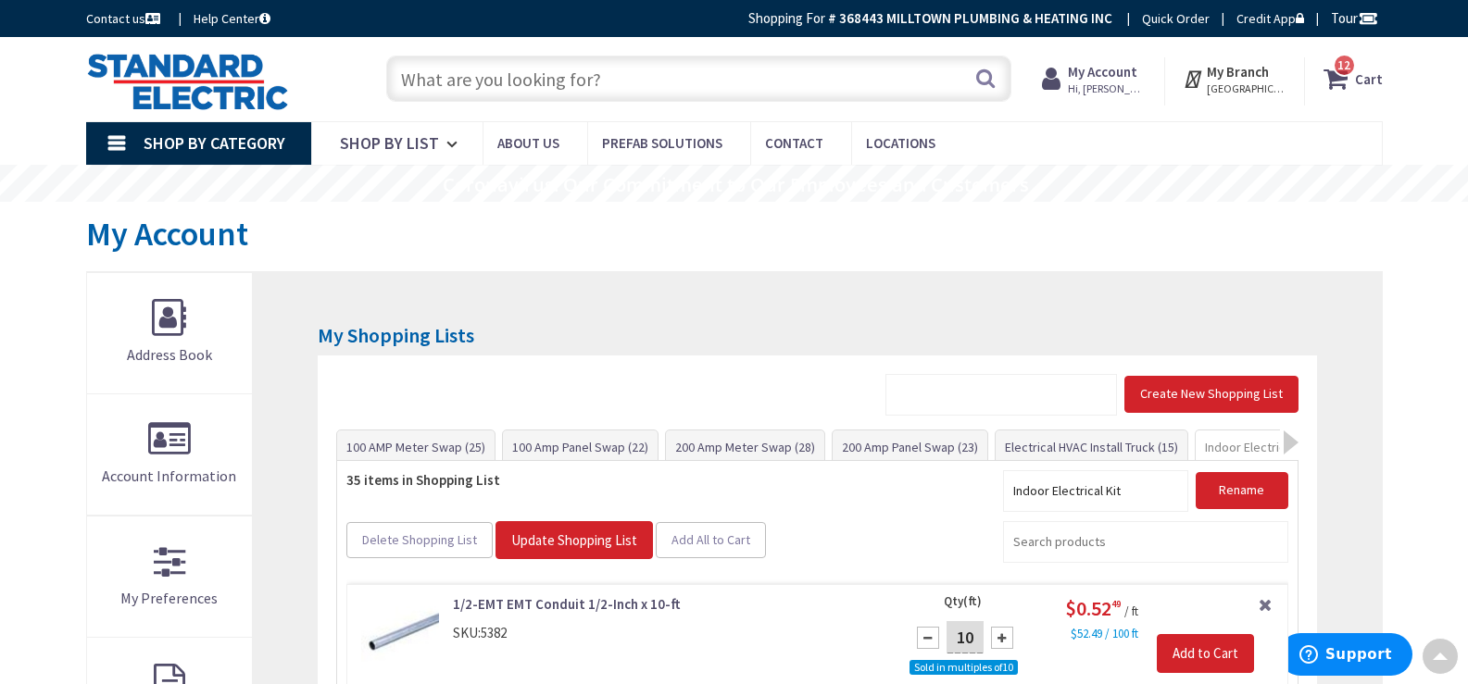
scroll to position [0, 0]
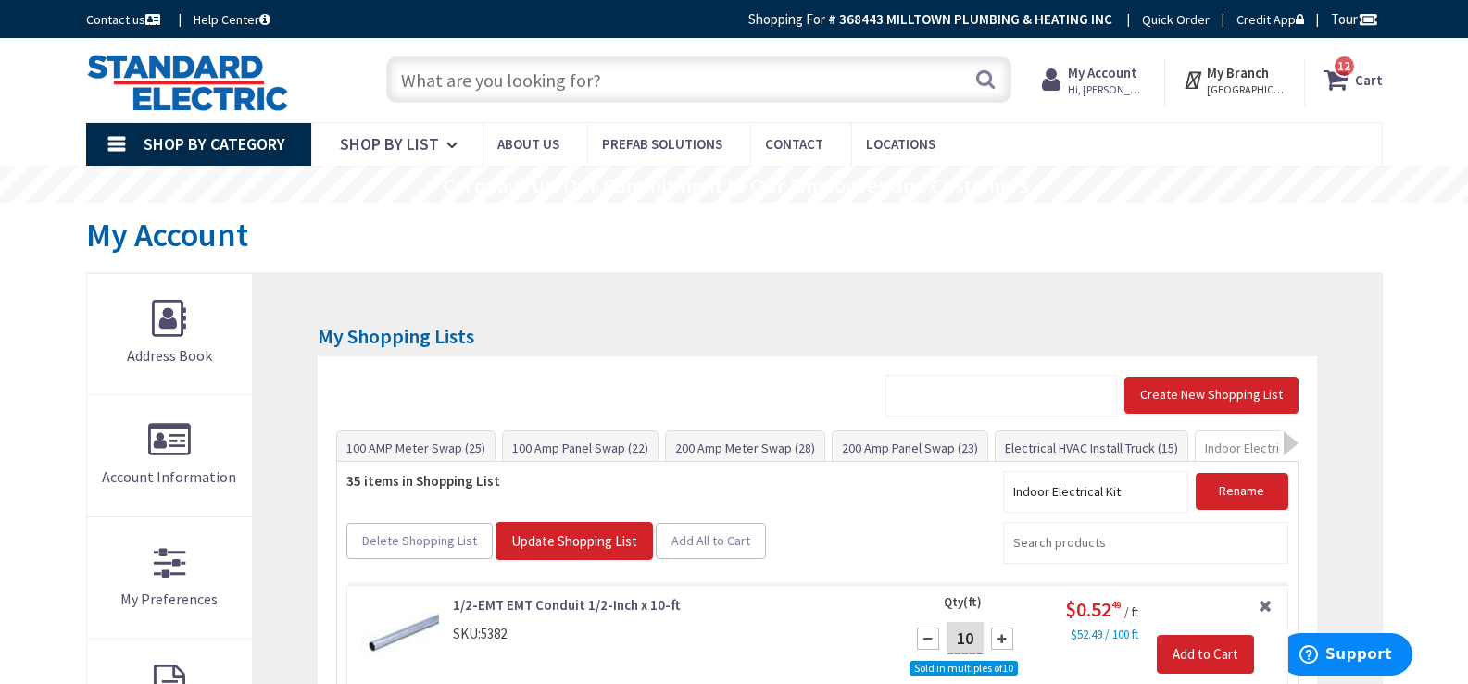
click at [1339, 67] on span "12" at bounding box center [1343, 66] width 13 height 16
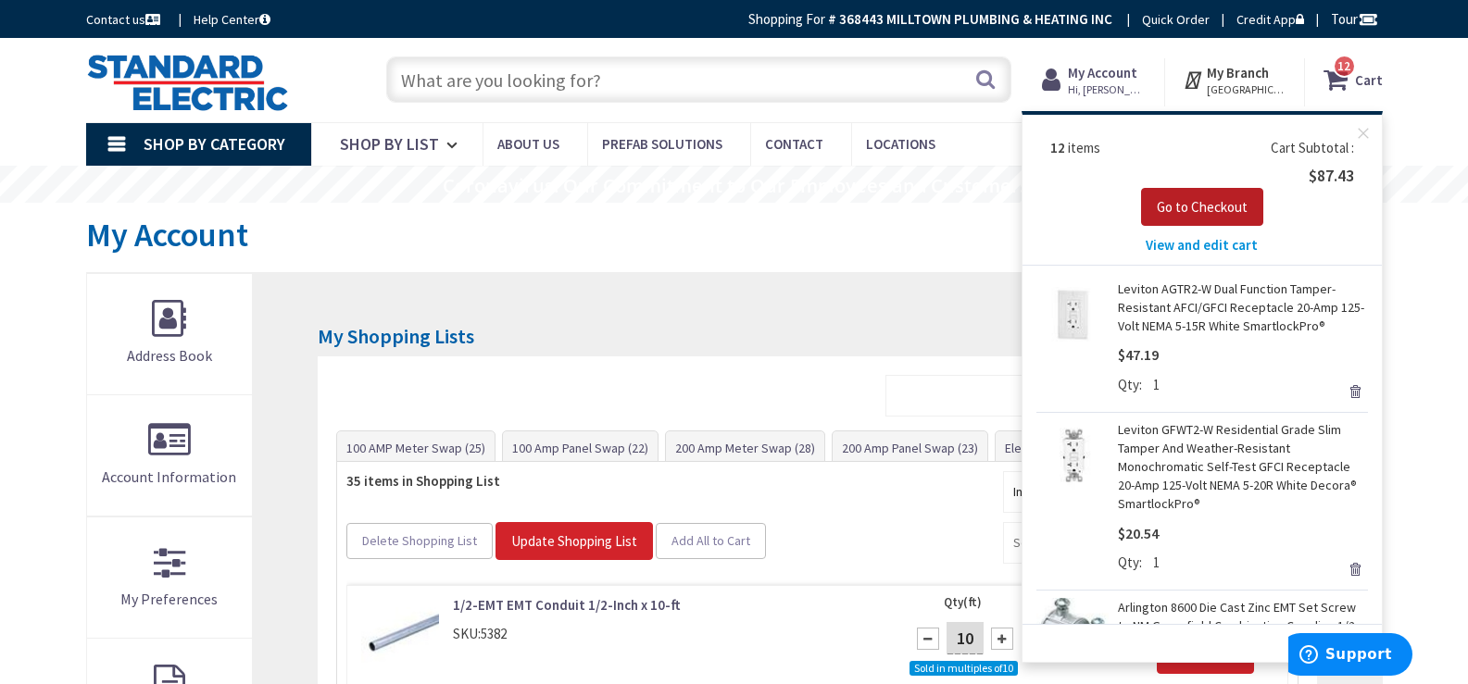
click at [1167, 207] on span "Go to Checkout" at bounding box center [1201, 207] width 91 height 18
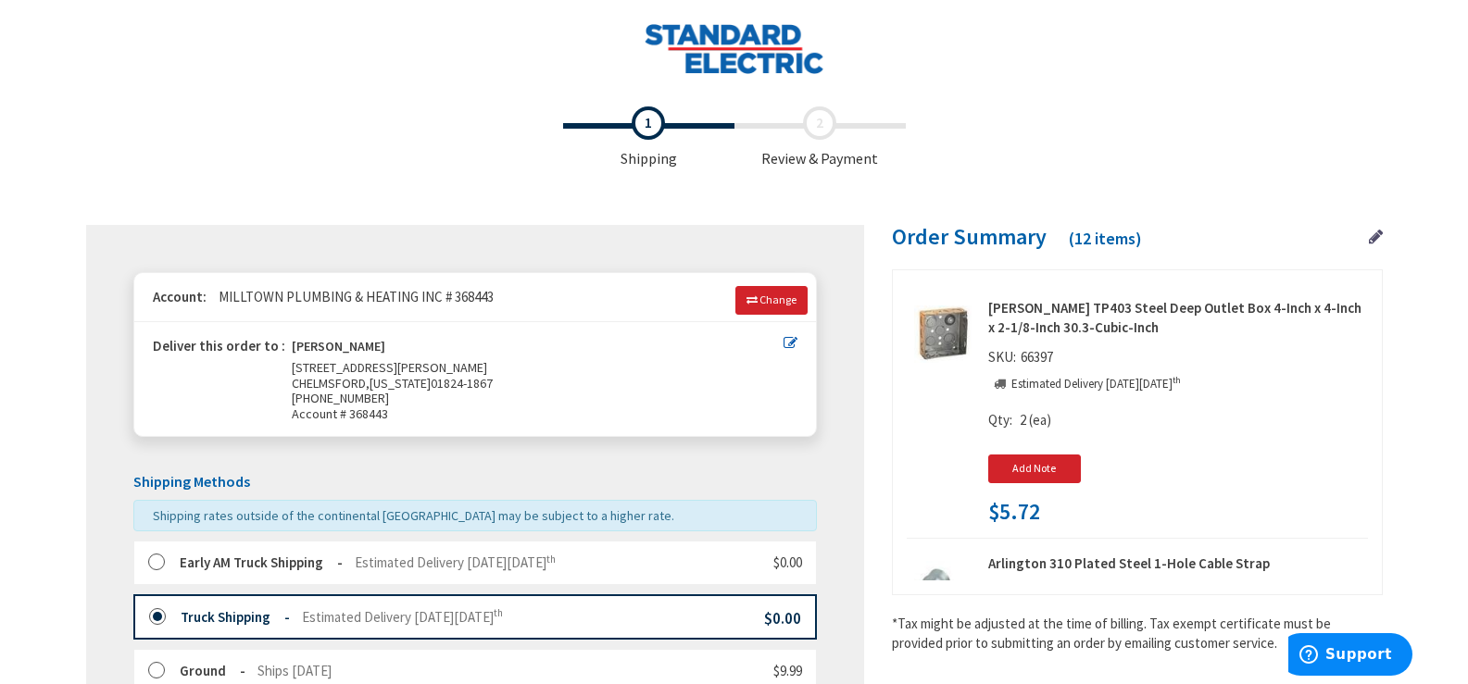
click at [269, 564] on strong "Early AM Truck Shipping" at bounding box center [261, 563] width 163 height 18
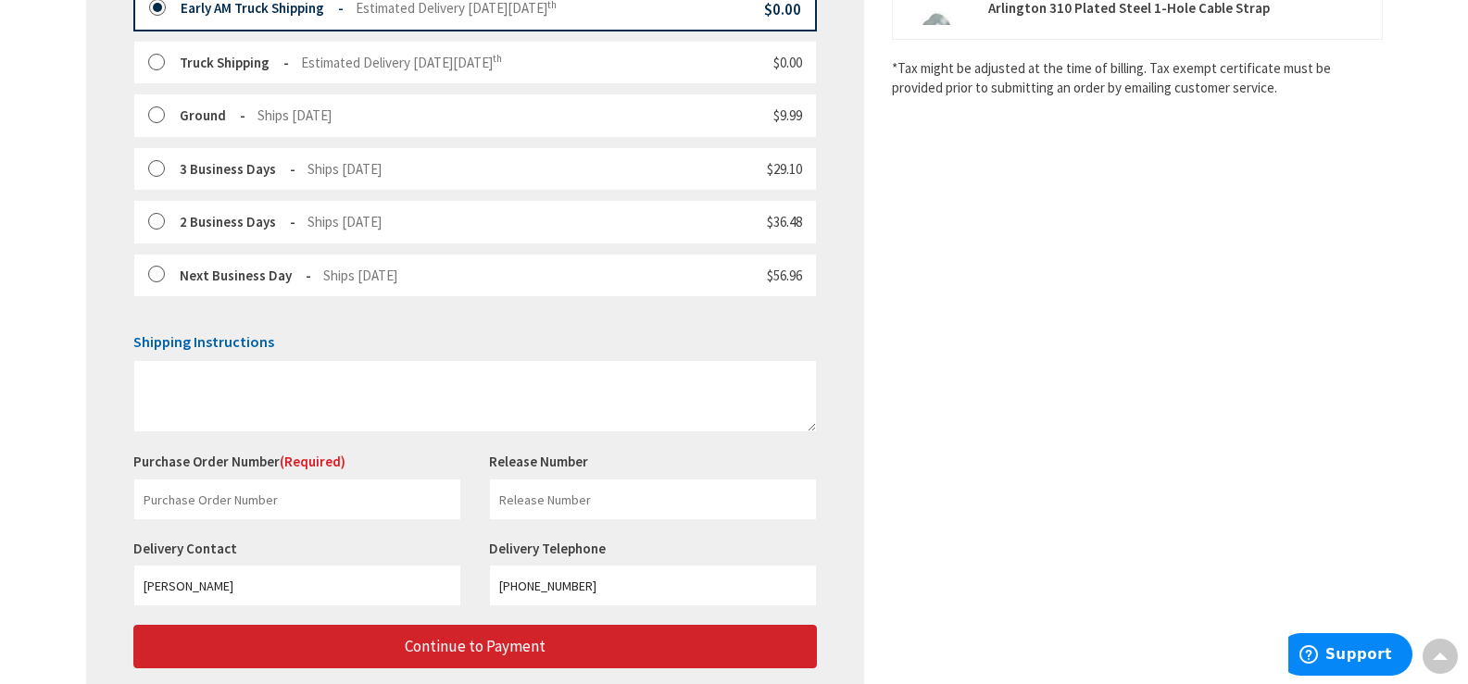
scroll to position [648, 0]
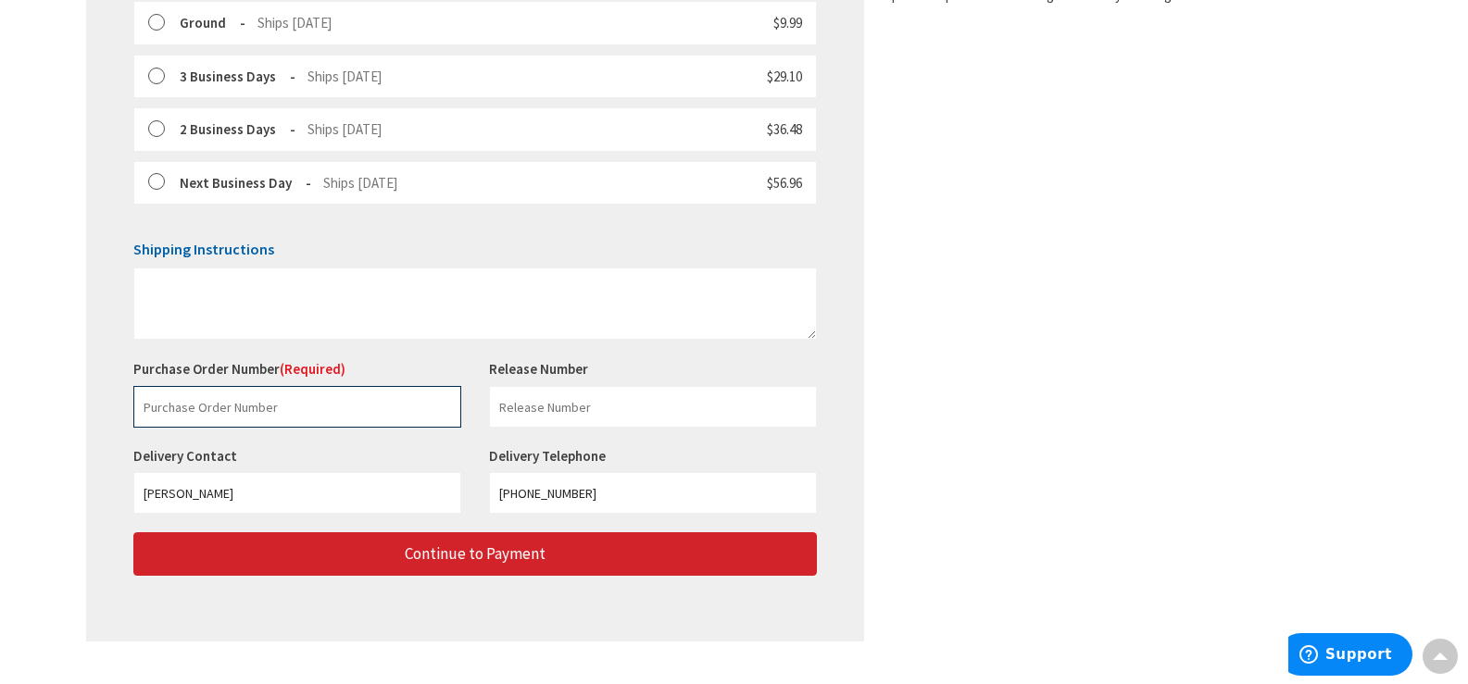
click at [257, 404] on input "text" at bounding box center [297, 407] width 328 height 42
paste input "229145966"
type input "229145966"
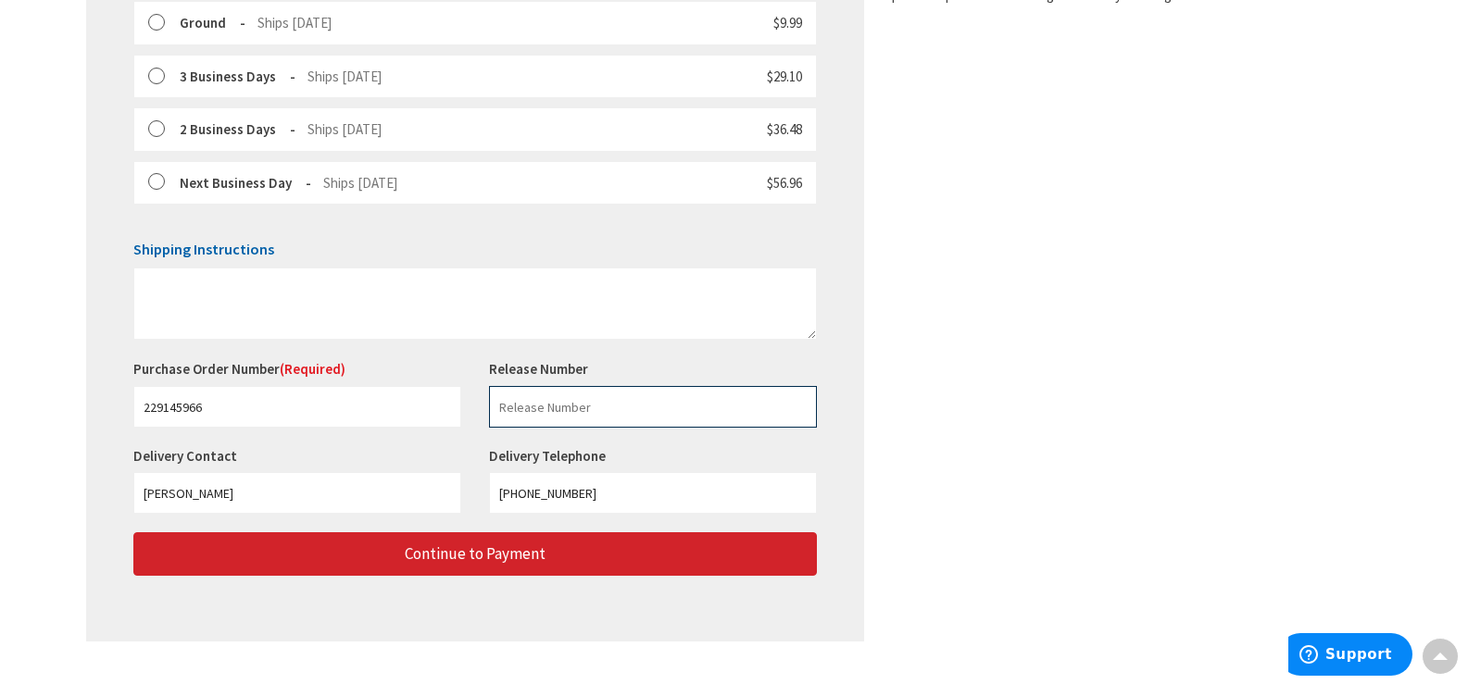
click at [552, 415] on input "text" at bounding box center [653, 407] width 328 height 42
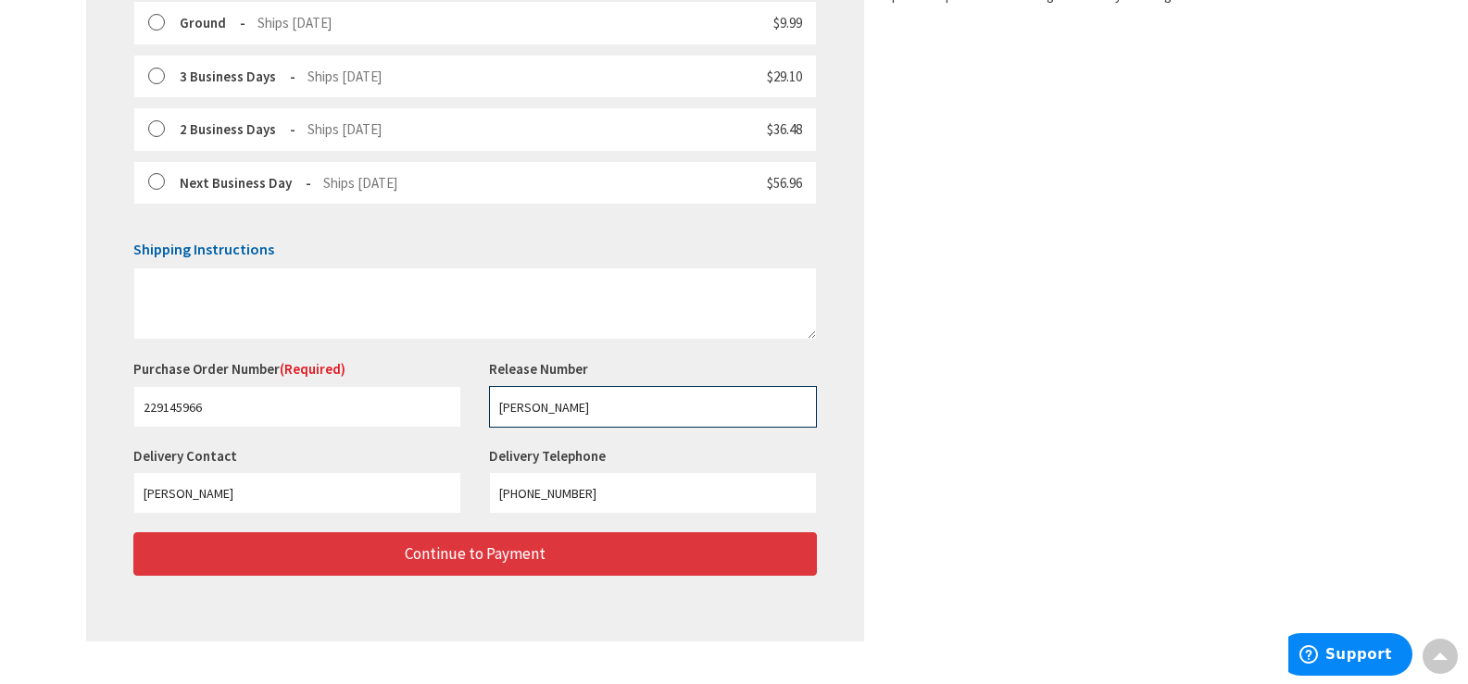
type input "QUEALY"
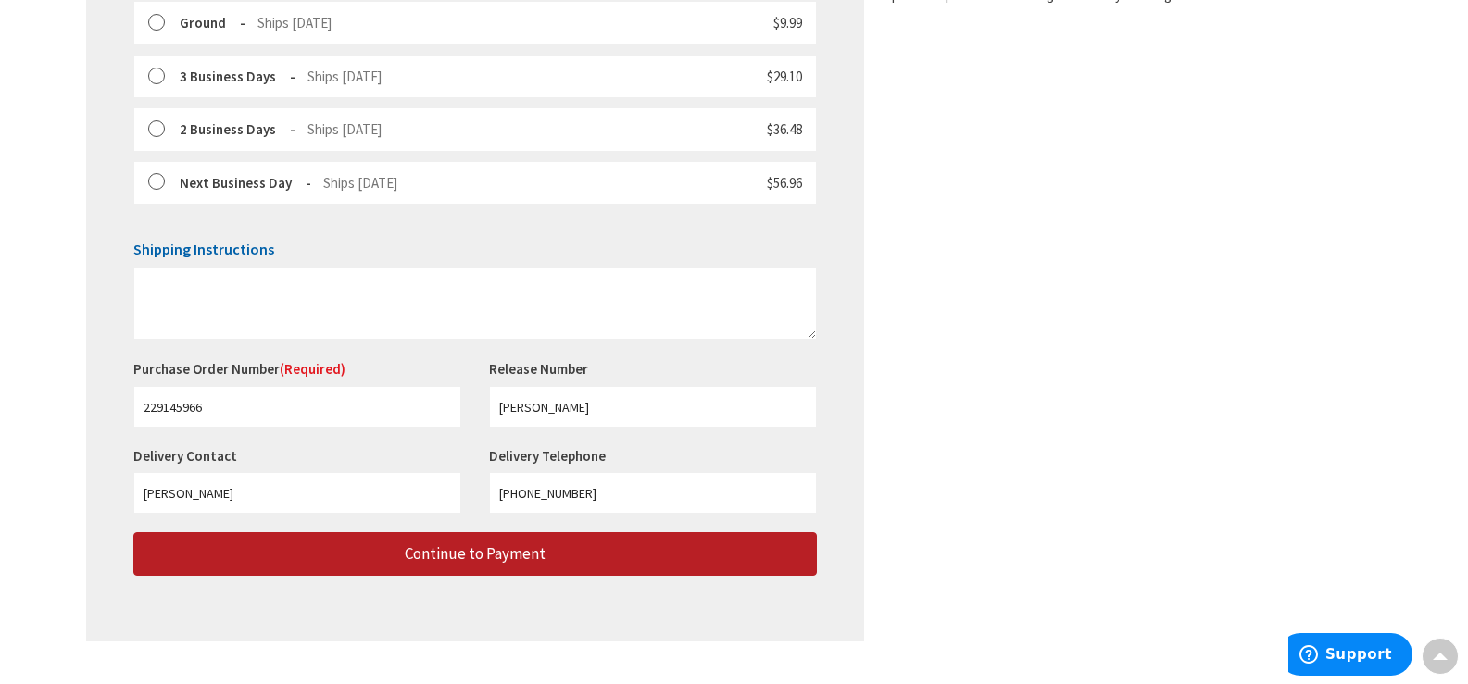
click at [468, 552] on span "Continue to Payment" at bounding box center [475, 554] width 141 height 20
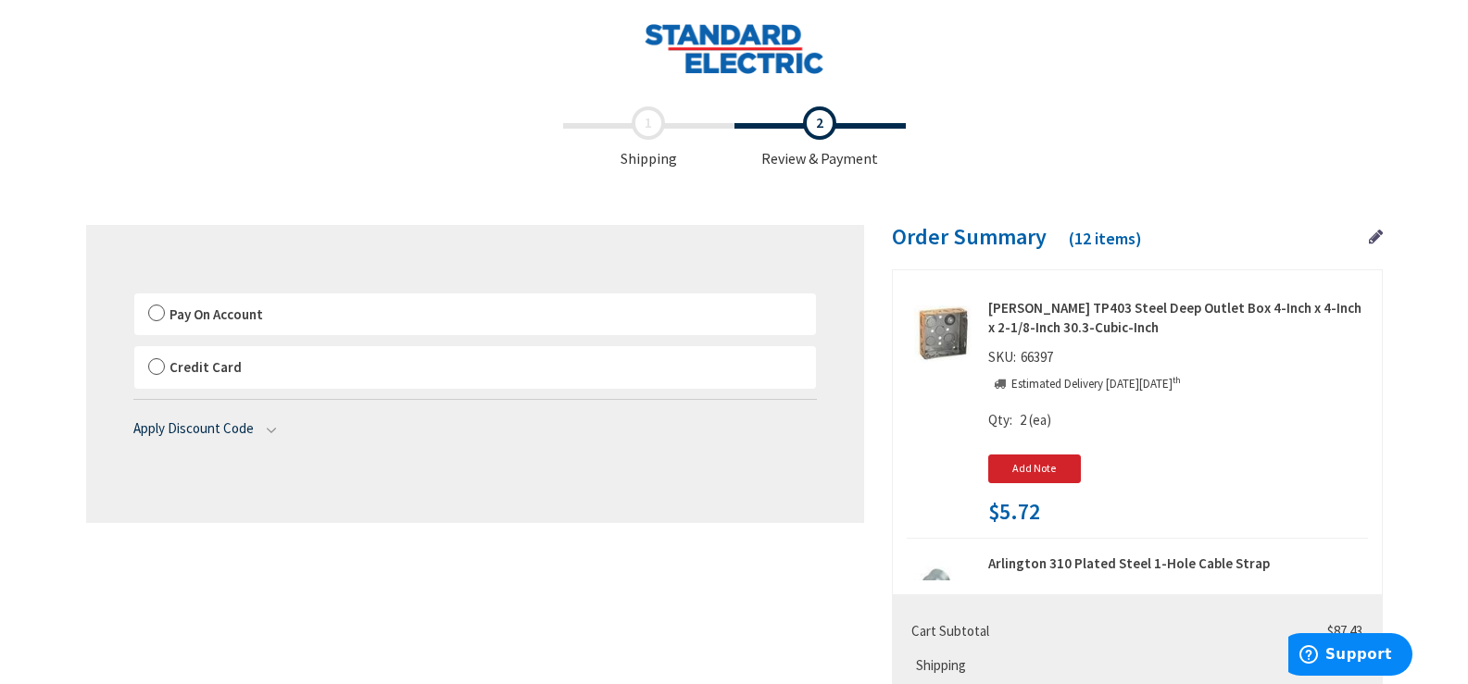
click at [394, 320] on label "Pay On Account" at bounding box center [474, 315] width 681 height 43
click at [134, 297] on input "Pay On Account" at bounding box center [134, 297] width 0 height 0
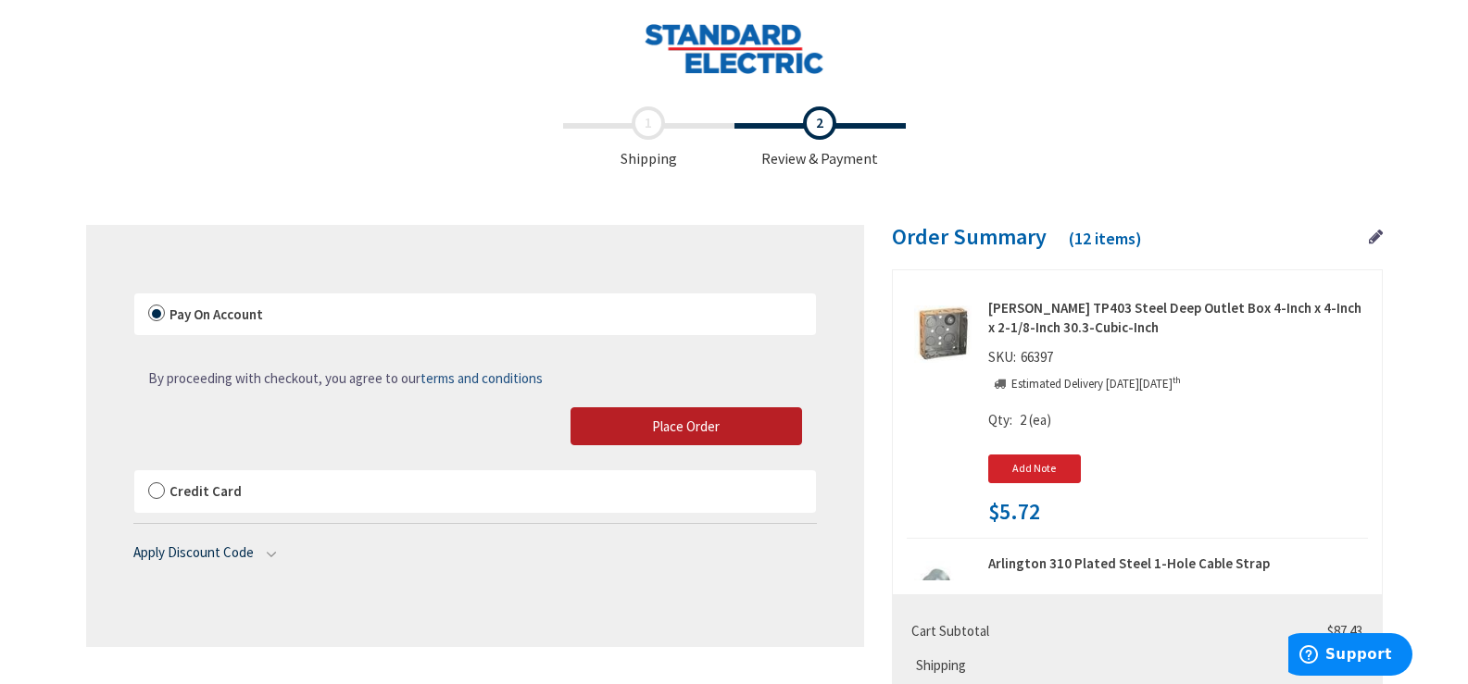
click at [752, 414] on button "Place Order" at bounding box center [685, 426] width 231 height 39
